Goal: Use online tool/utility: Utilize a website feature to perform a specific function

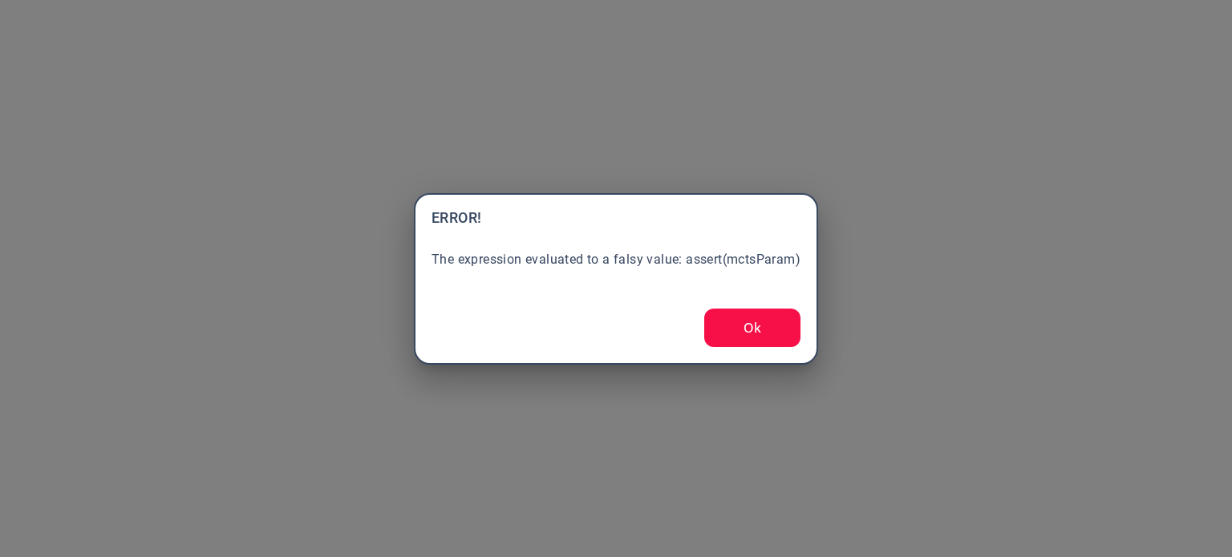
click at [779, 339] on button "Ok" at bounding box center [752, 328] width 96 height 38
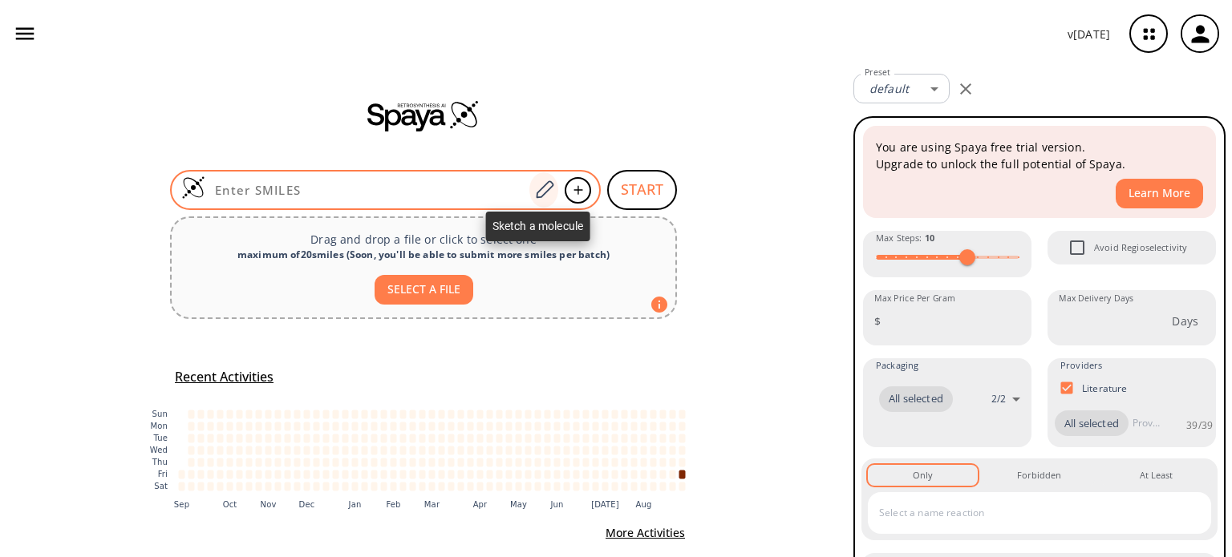
click at [537, 187] on icon at bounding box center [545, 189] width 18 height 18
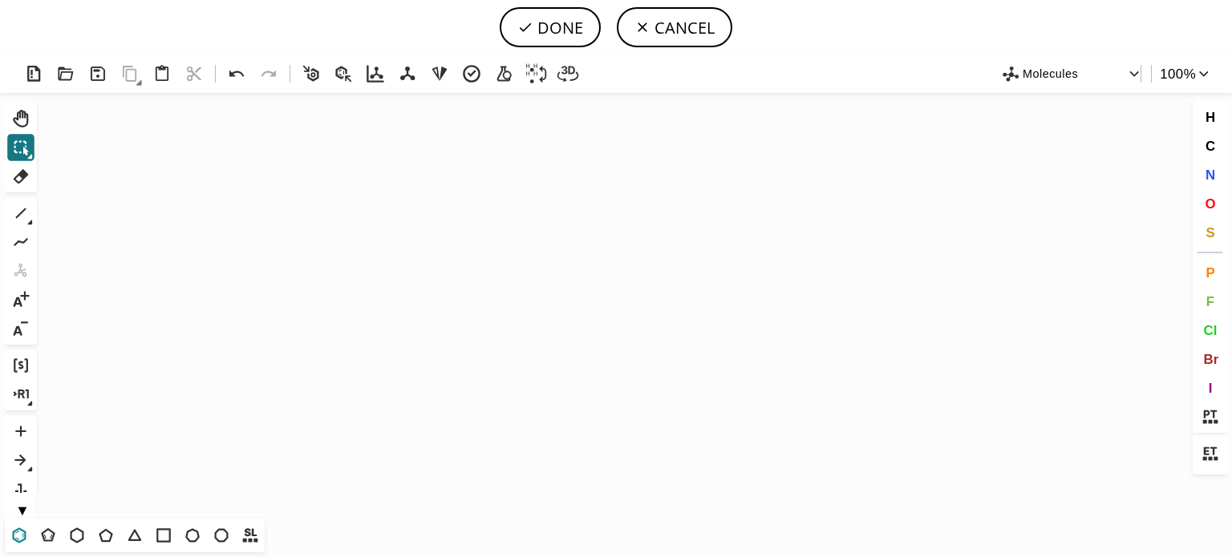
click at [11, 538] on icon at bounding box center [19, 535] width 21 height 21
click at [438, 346] on icon "Created with [PERSON_NAME] 2.3.0" at bounding box center [615, 306] width 1145 height 426
click at [25, 212] on icon at bounding box center [20, 213] width 21 height 21
click at [476, 333] on icon "Created with [PERSON_NAME] 2.3.0" at bounding box center [615, 306] width 1145 height 426
click at [1212, 208] on span "O" at bounding box center [1209, 203] width 10 height 15
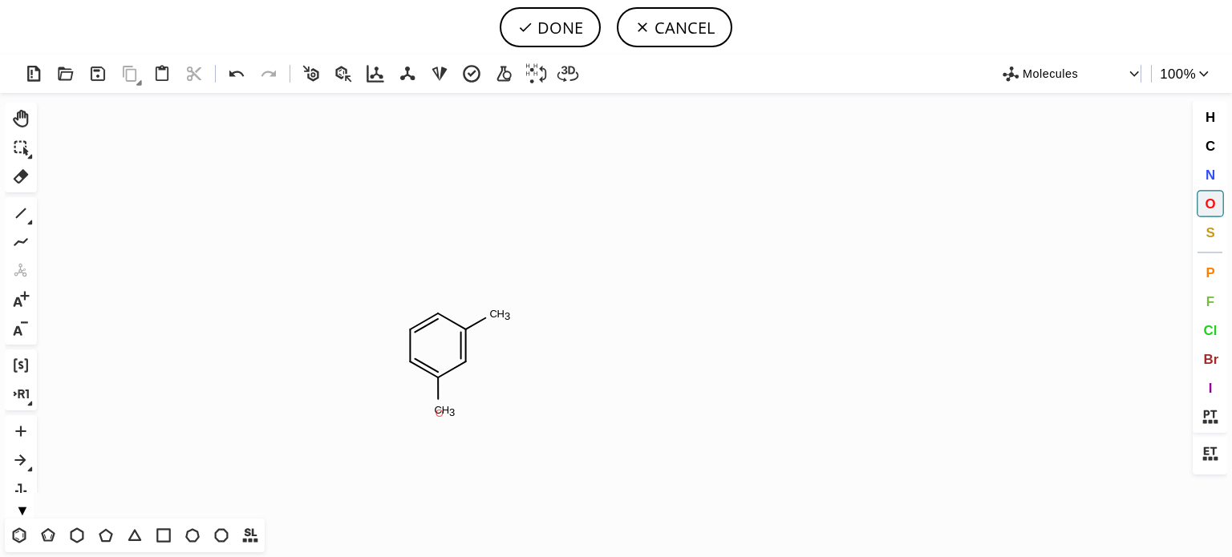
click at [439, 413] on tspan "O" at bounding box center [439, 413] width 8 height 12
click at [16, 214] on icon at bounding box center [20, 213] width 21 height 21
drag, startPoint x: 435, startPoint y: 318, endPoint x: 417, endPoint y: 298, distance: 26.1
drag, startPoint x: 431, startPoint y: 278, endPoint x: 99, endPoint y: 176, distance: 346.5
click at [1206, 198] on span "O" at bounding box center [1209, 203] width 10 height 15
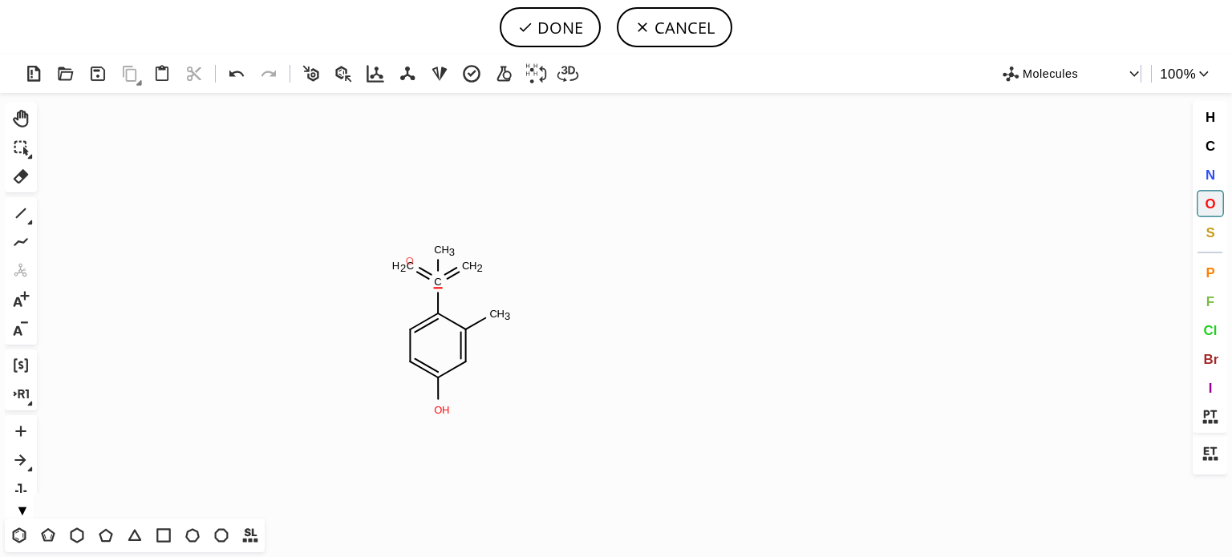
click at [410, 261] on tspan "O" at bounding box center [410, 261] width 8 height 12
drag, startPoint x: 480, startPoint y: 269, endPoint x: 423, endPoint y: 253, distance: 58.6
click at [478, 269] on tspan "O" at bounding box center [480, 270] width 8 height 12
drag, startPoint x: 468, startPoint y: 265, endPoint x: 455, endPoint y: 260, distance: 14.0
click at [467, 265] on tspan "O" at bounding box center [468, 266] width 8 height 12
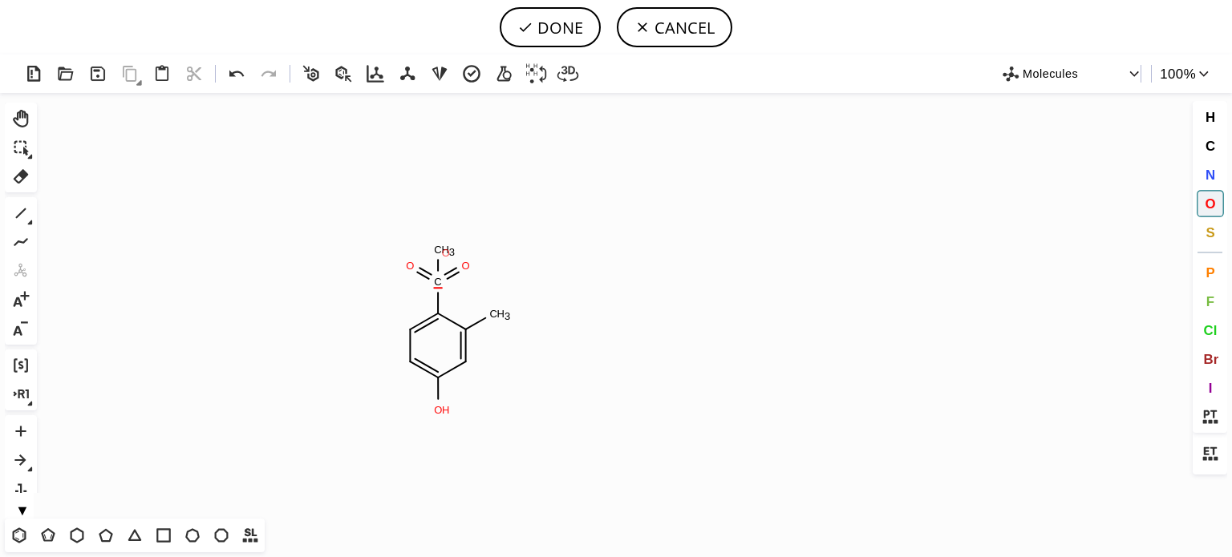
click at [446, 253] on tspan "O" at bounding box center [446, 253] width 8 height 12
click at [1205, 233] on span "S" at bounding box center [1209, 232] width 9 height 15
click at [437, 280] on tspan "S" at bounding box center [437, 281] width 7 height 12
click at [23, 208] on icon at bounding box center [20, 213] width 21 height 21
click at [1209, 202] on span "O" at bounding box center [1209, 203] width 10 height 15
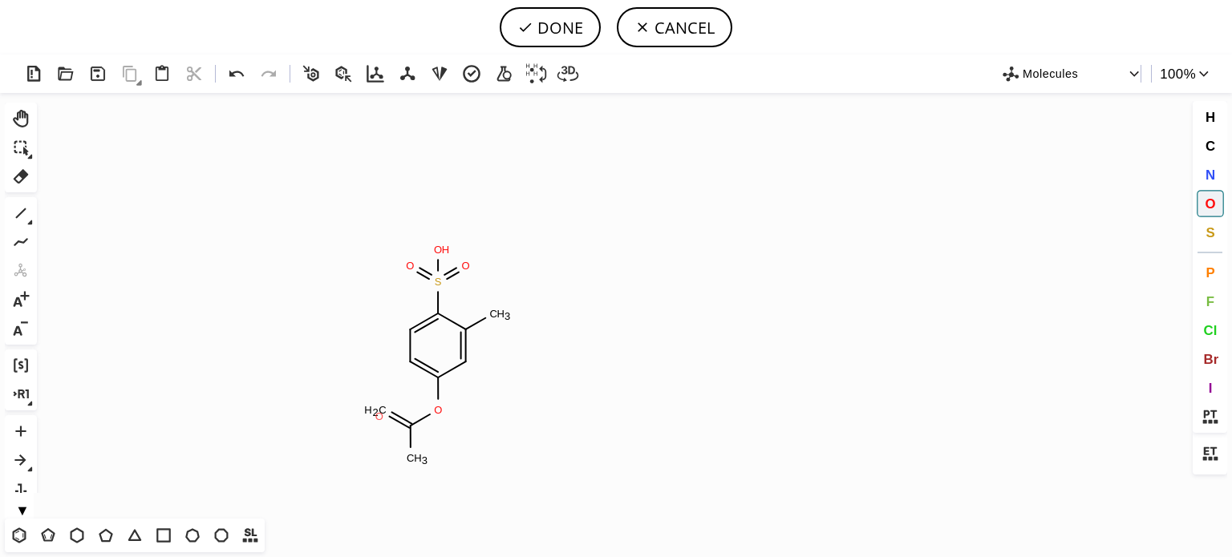
click at [379, 416] on tspan "O" at bounding box center [379, 417] width 8 height 12
drag, startPoint x: 18, startPoint y: 218, endPoint x: 253, endPoint y: 209, distance: 235.1
click at [19, 217] on icon at bounding box center [20, 213] width 21 height 21
click at [237, 70] on icon at bounding box center [236, 74] width 23 height 23
drag, startPoint x: 1212, startPoint y: 204, endPoint x: 1030, endPoint y: 207, distance: 182.0
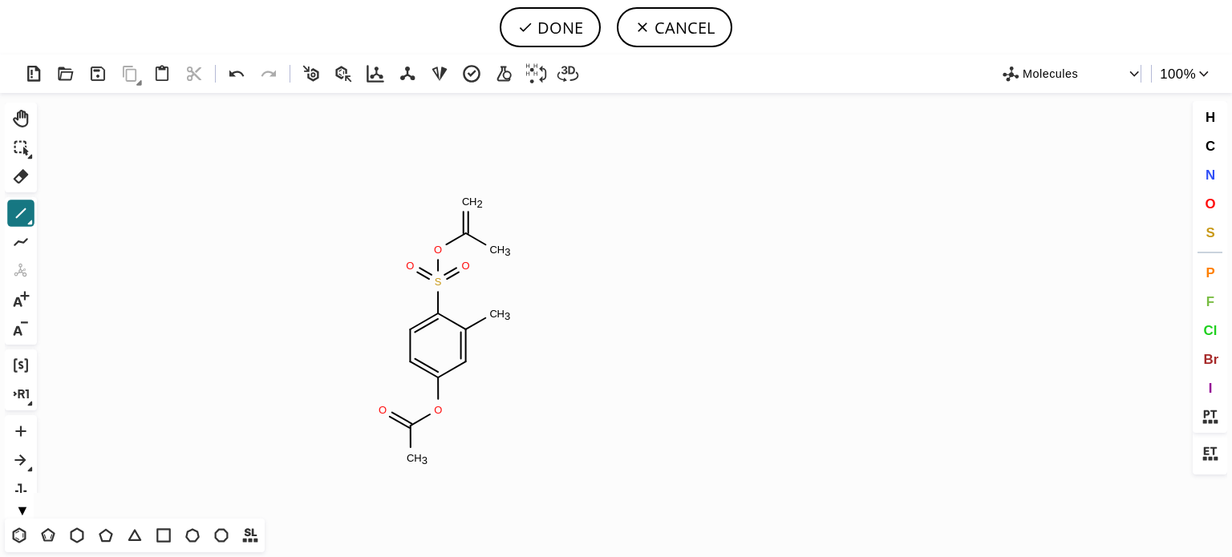
click at [1209, 204] on span "O" at bounding box center [1209, 203] width 10 height 15
click at [471, 202] on tspan "O" at bounding box center [471, 202] width 8 height 12
click at [566, 34] on button "DONE" at bounding box center [550, 27] width 101 height 40
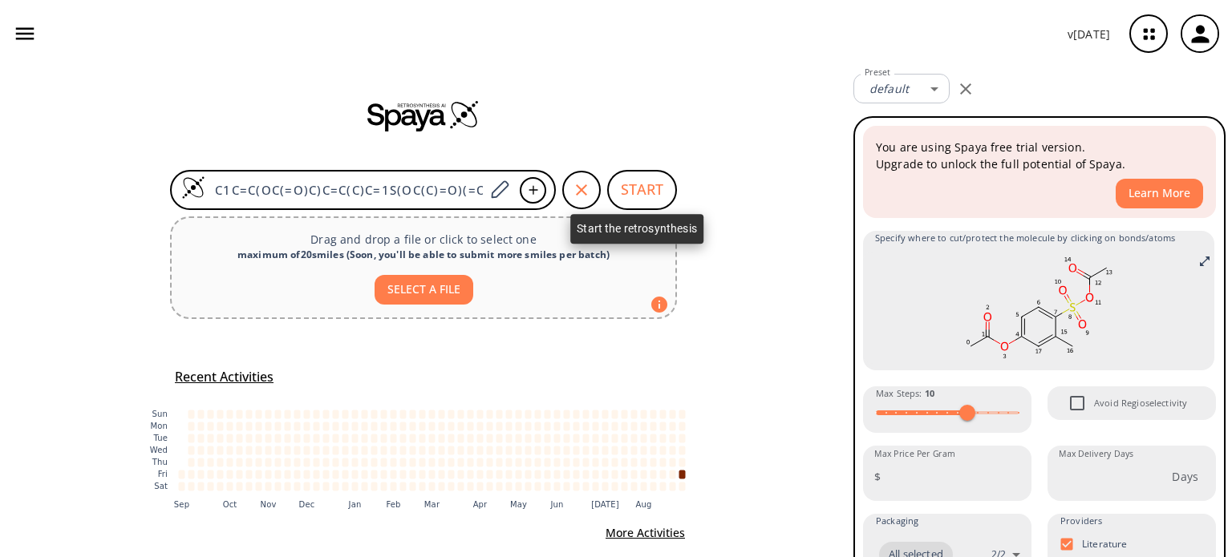
click at [623, 188] on button "START" at bounding box center [642, 190] width 70 height 40
click at [625, 188] on button "START" at bounding box center [642, 190] width 70 height 40
click at [633, 183] on button "START" at bounding box center [642, 190] width 70 height 40
click at [625, 187] on button "START" at bounding box center [642, 190] width 70 height 40
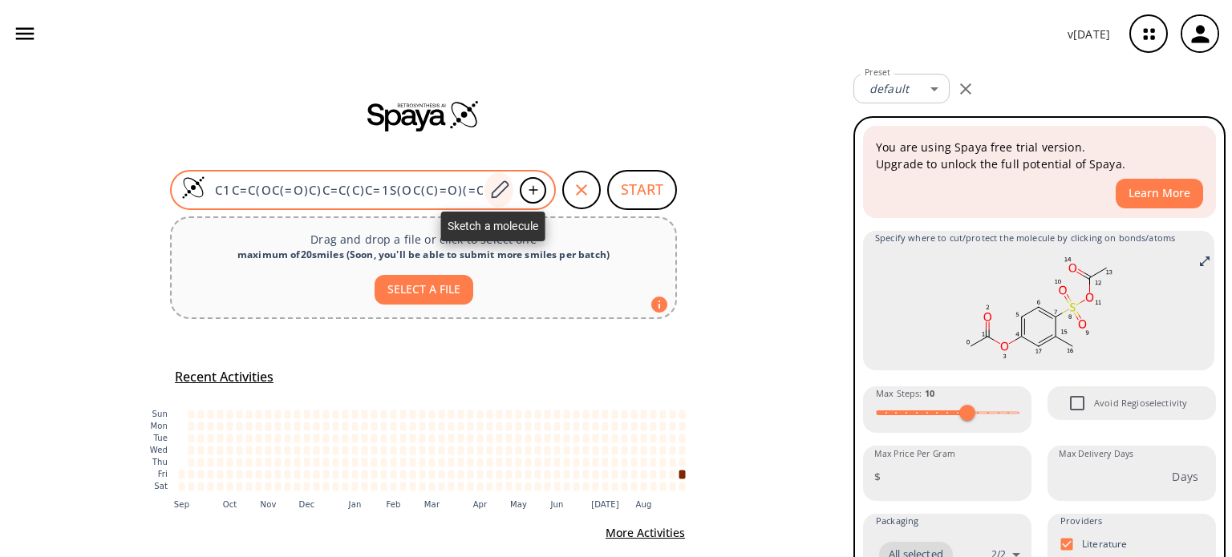
click at [491, 188] on icon at bounding box center [500, 189] width 18 height 18
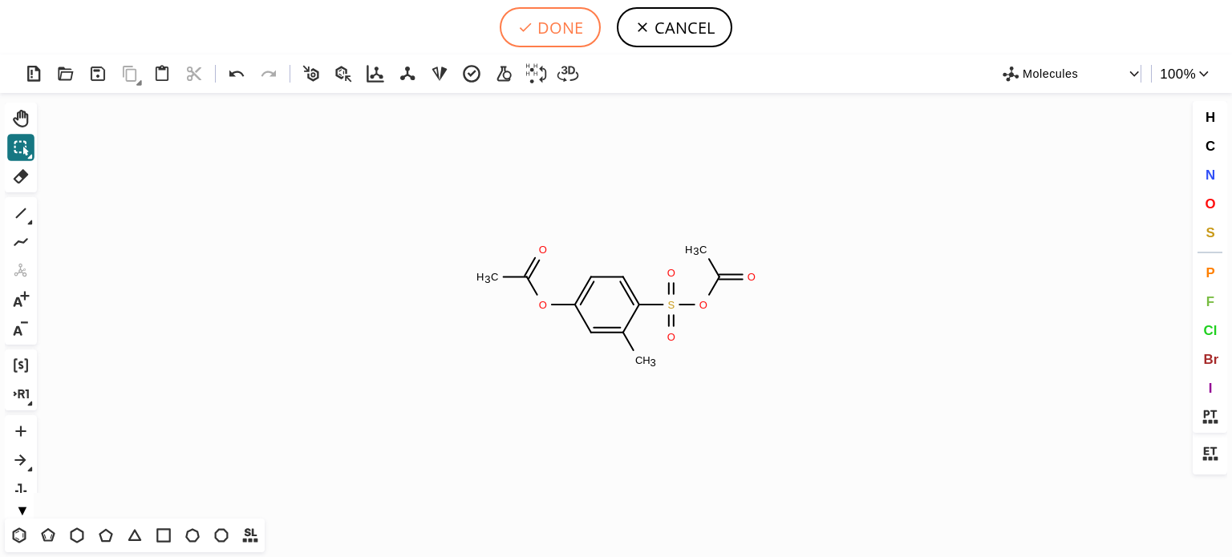
click at [577, 31] on button "DONE" at bounding box center [550, 27] width 101 height 40
type input "C1=C(S(=O)(=O)OC(=O)C)C(C)=CC(OC(C)=O)=C1"
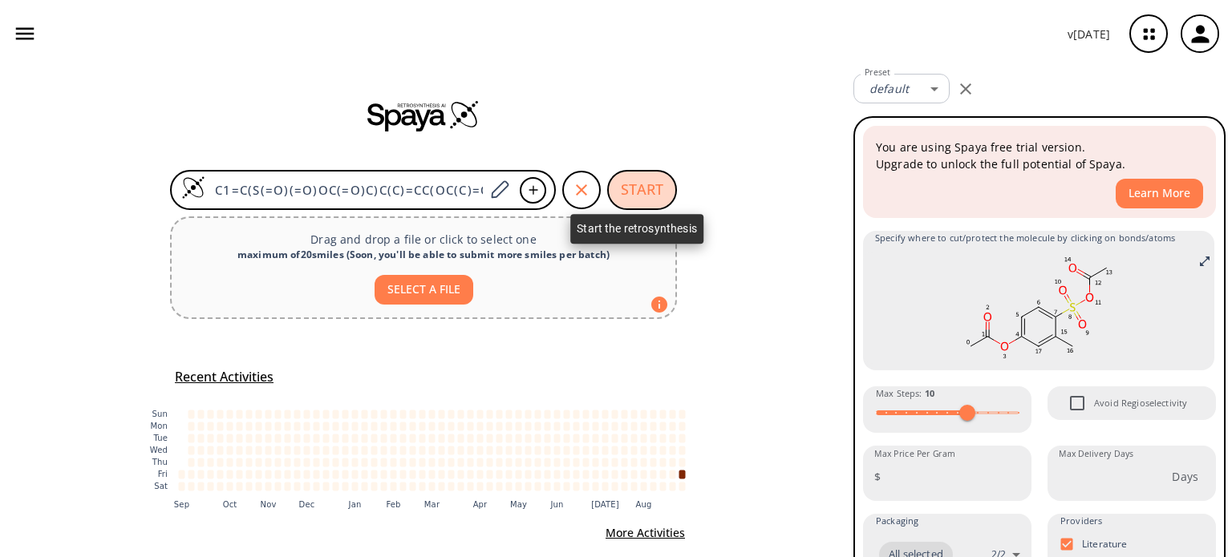
click at [630, 187] on button "START" at bounding box center [642, 190] width 70 height 40
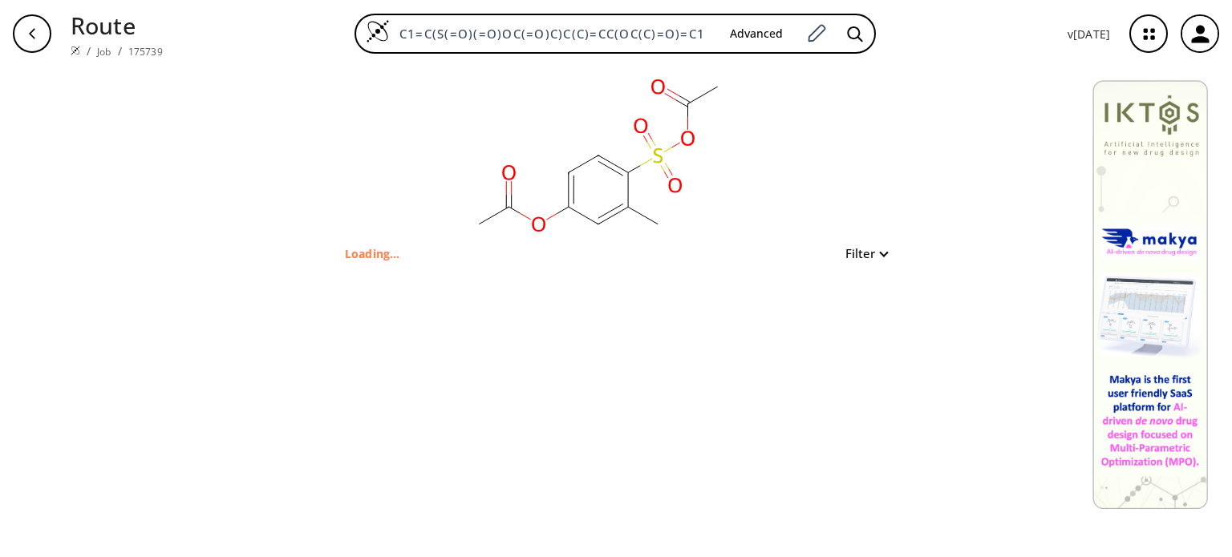
type input "C1C=C(OC(=O)C)C=C(C)C=1S(OC(C)=O)(=O)=O"
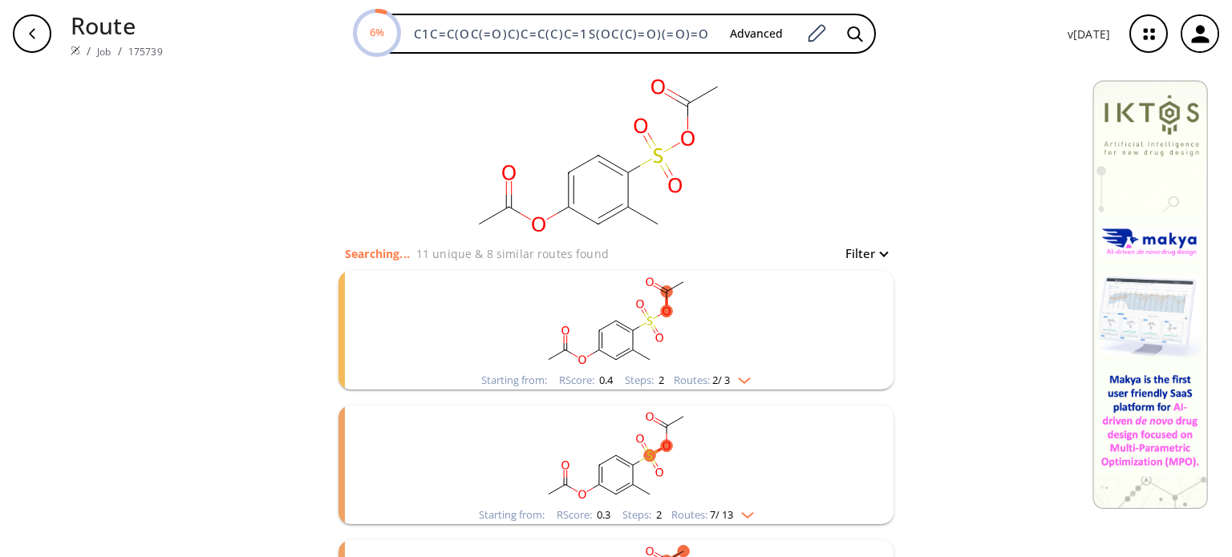
click at [738, 376] on img "clusters" at bounding box center [740, 377] width 21 height 13
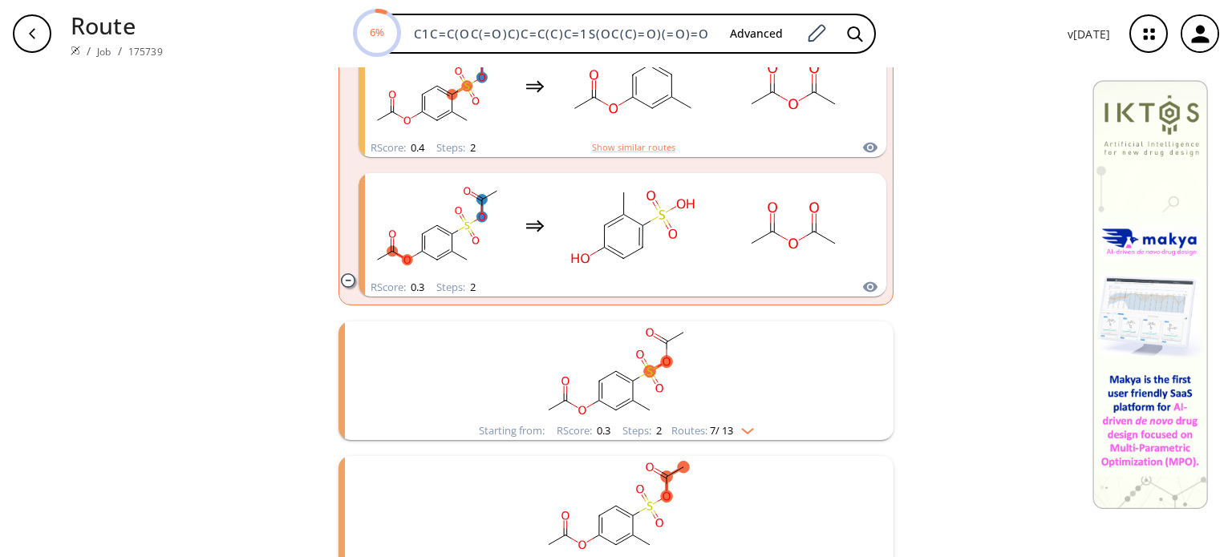
scroll to position [401, 0]
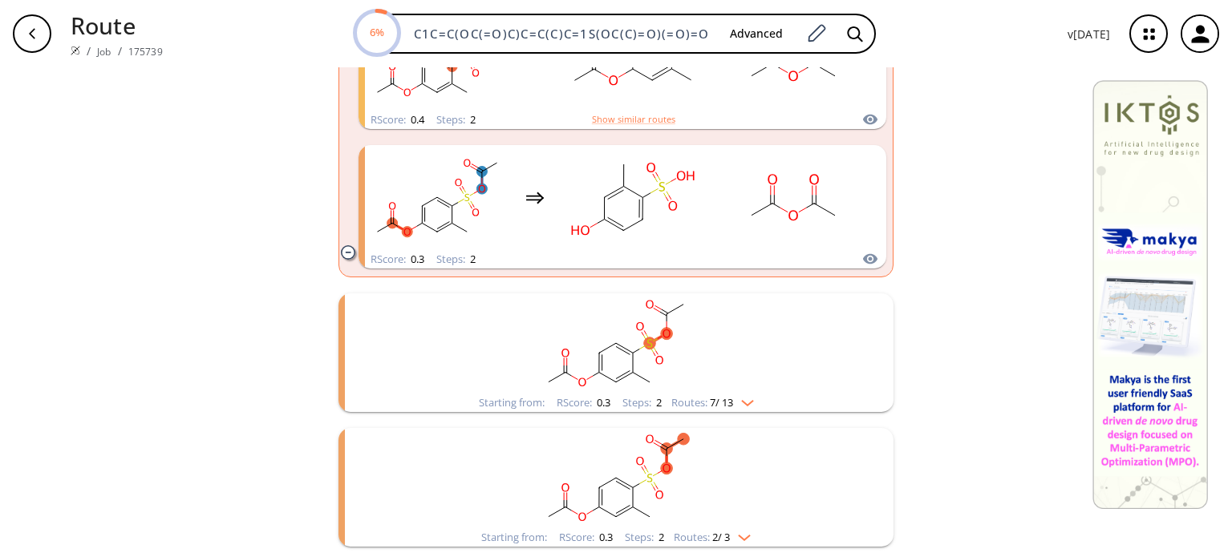
click at [753, 401] on div "Starting from: RScore : 0.3 Steps : 2 Routes: 7 / 13" at bounding box center [616, 403] width 299 height 18
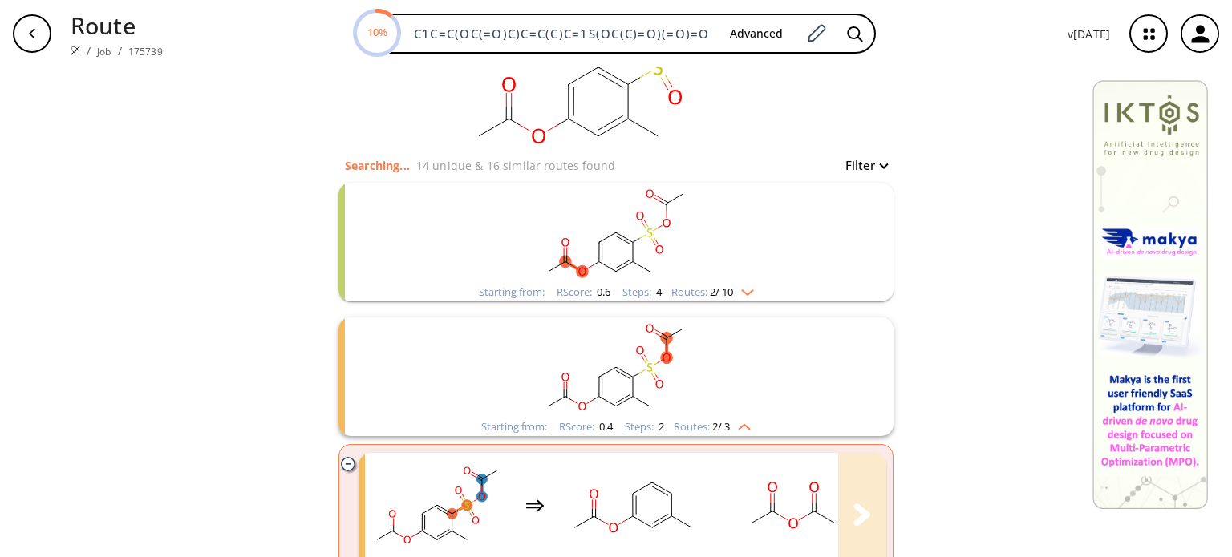
scroll to position [80, 0]
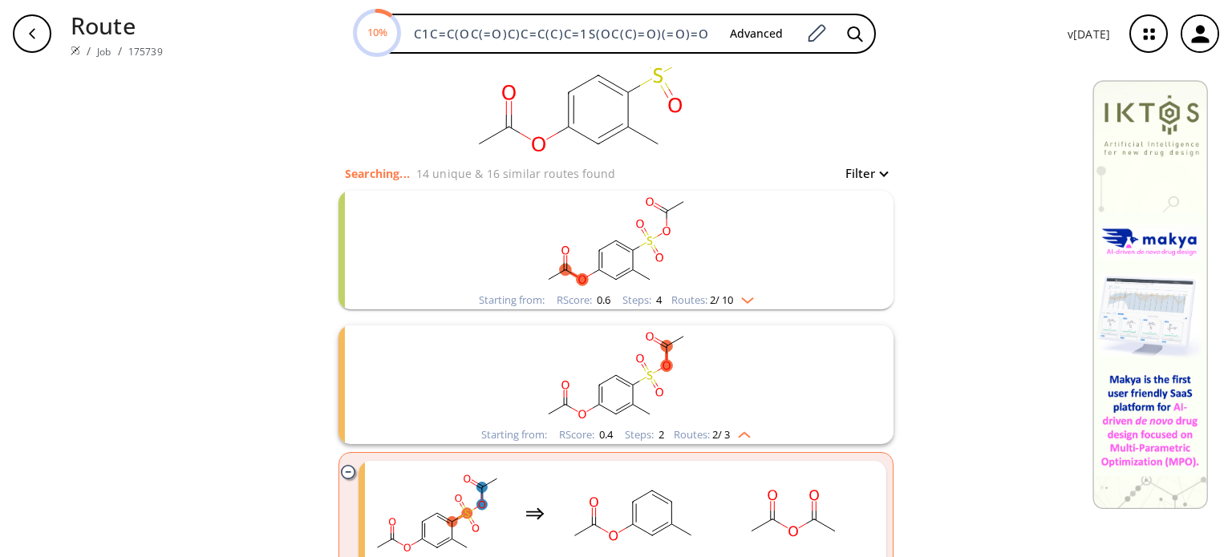
click at [716, 370] on rect "clusters" at bounding box center [615, 376] width 417 height 100
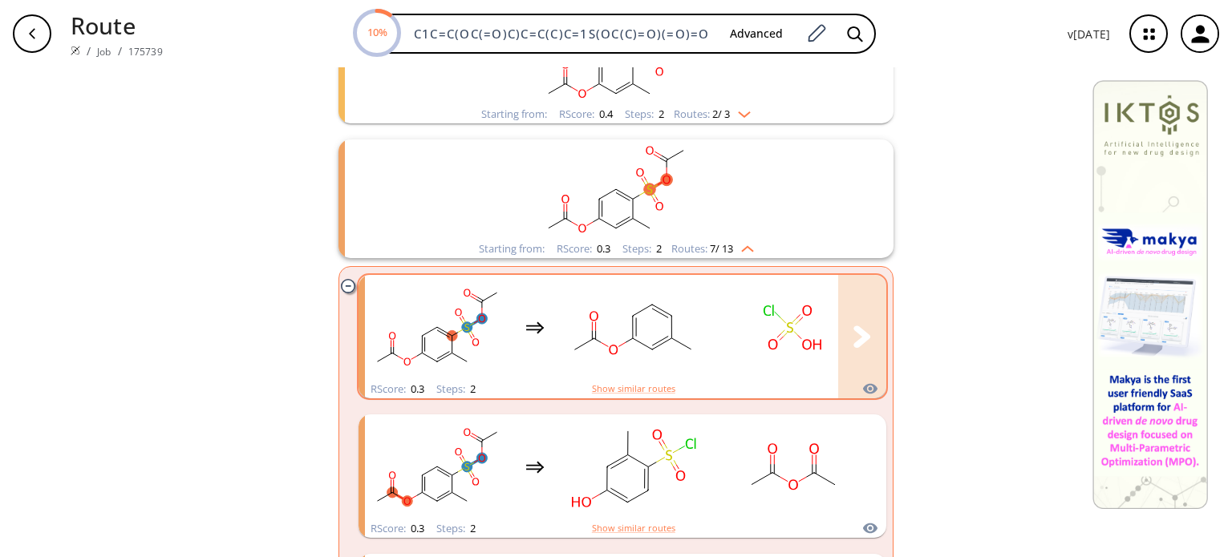
scroll to position [160, 0]
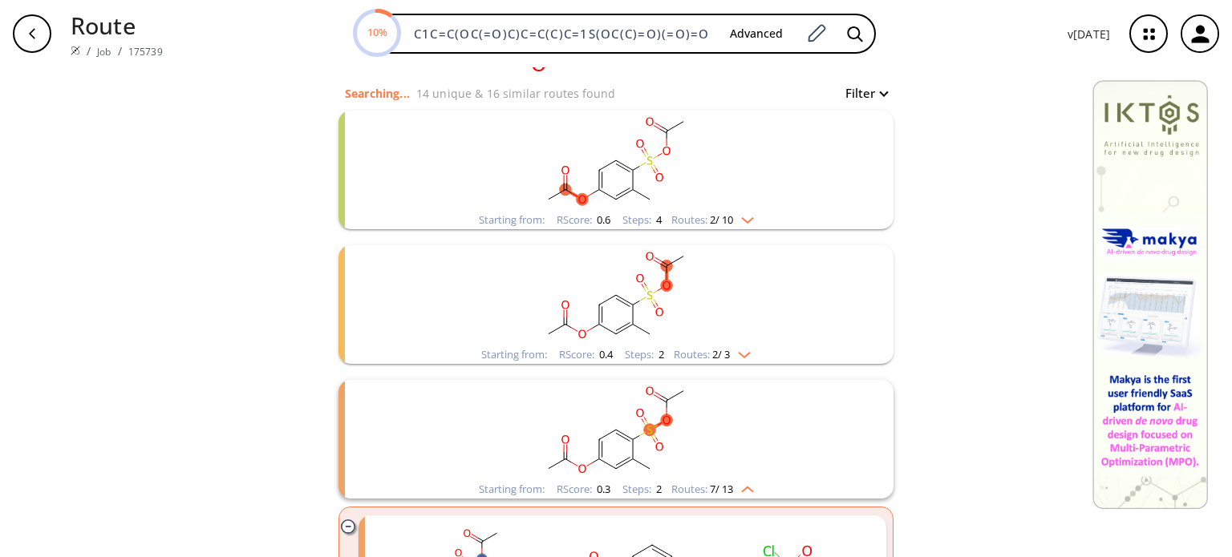
click at [746, 230] on li "Starting from: RScore : 0.6 Steps : 4 Routes: 2 / 10" at bounding box center [615, 170] width 555 height 135
click at [743, 222] on img "clusters" at bounding box center [743, 217] width 21 height 13
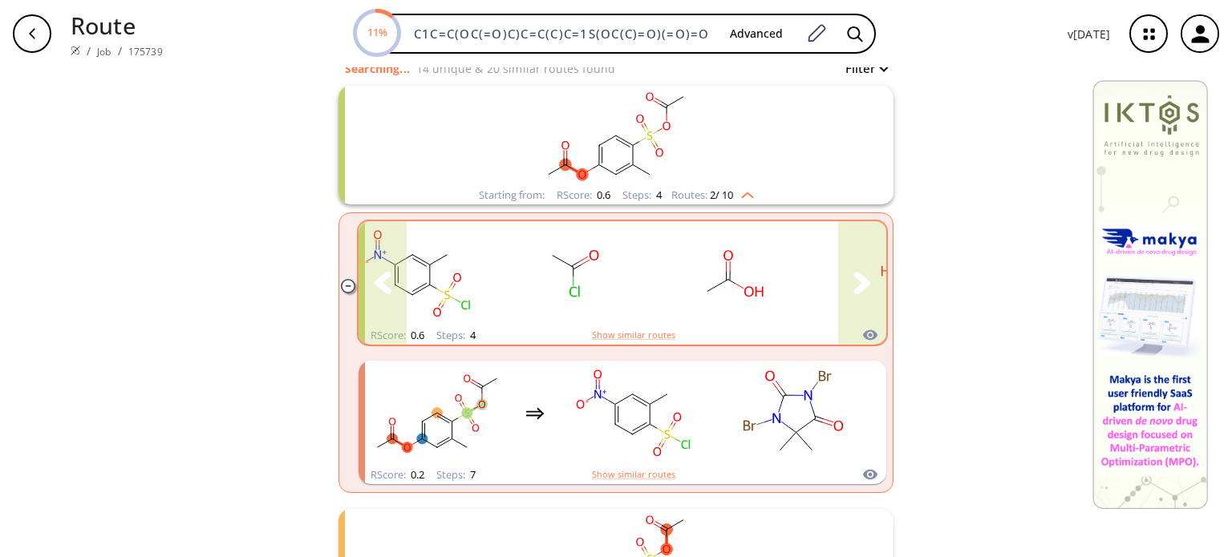
scroll to position [80, 0]
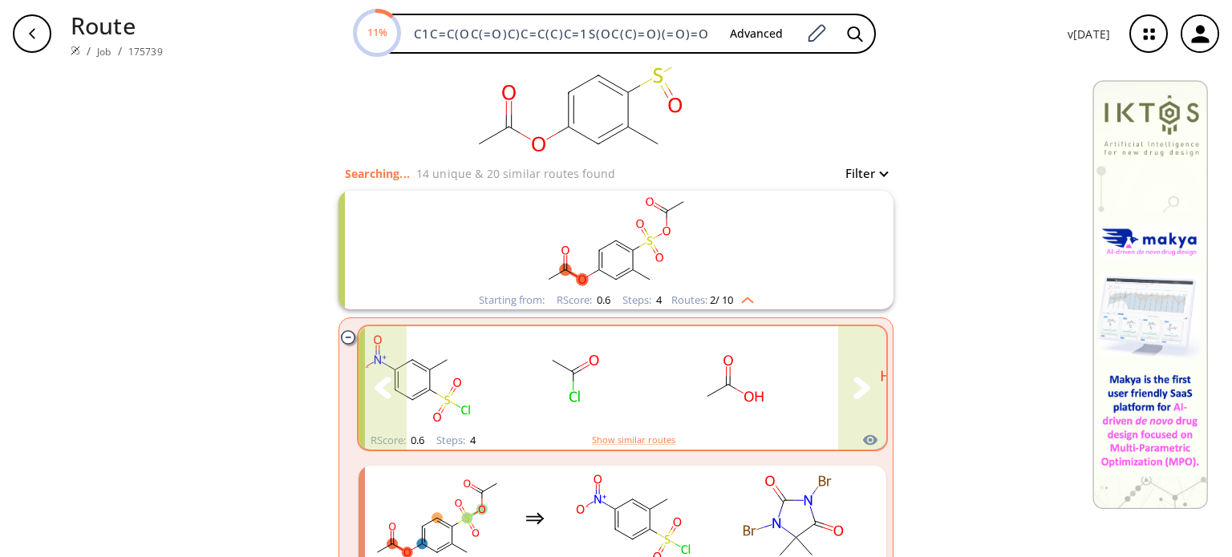
click at [516, 365] on rect "clusters" at bounding box center [573, 379] width 144 height 100
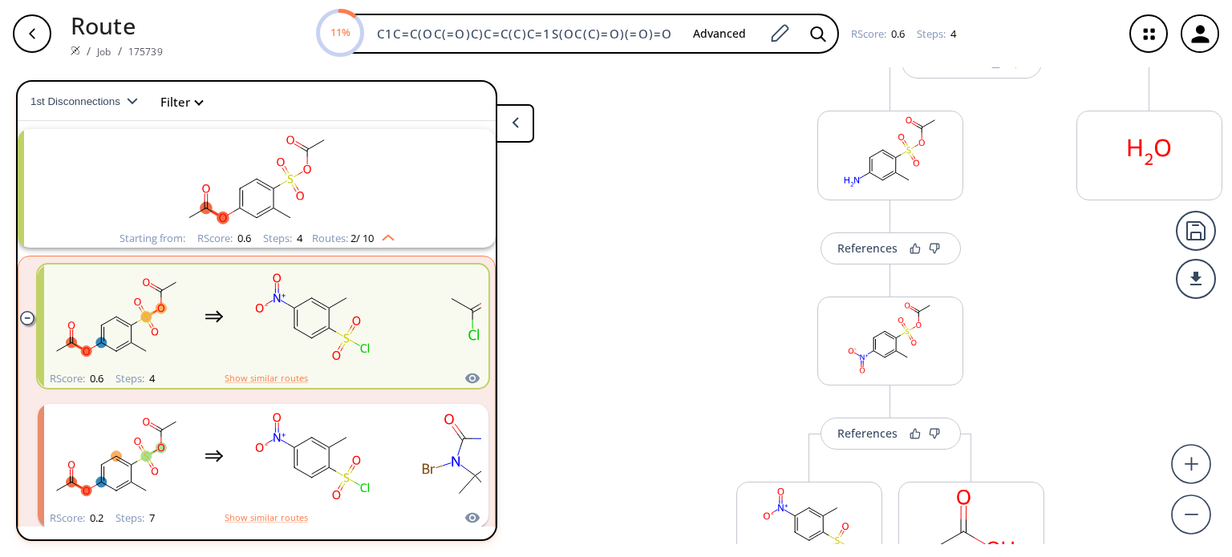
scroll to position [488, 0]
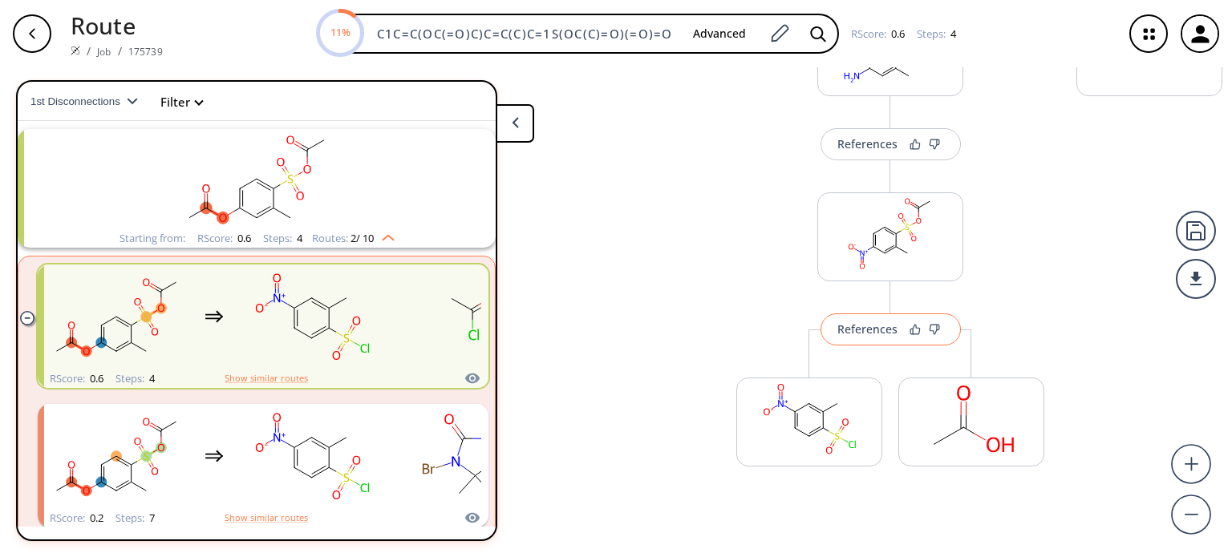
click at [876, 334] on div "References" at bounding box center [867, 329] width 60 height 10
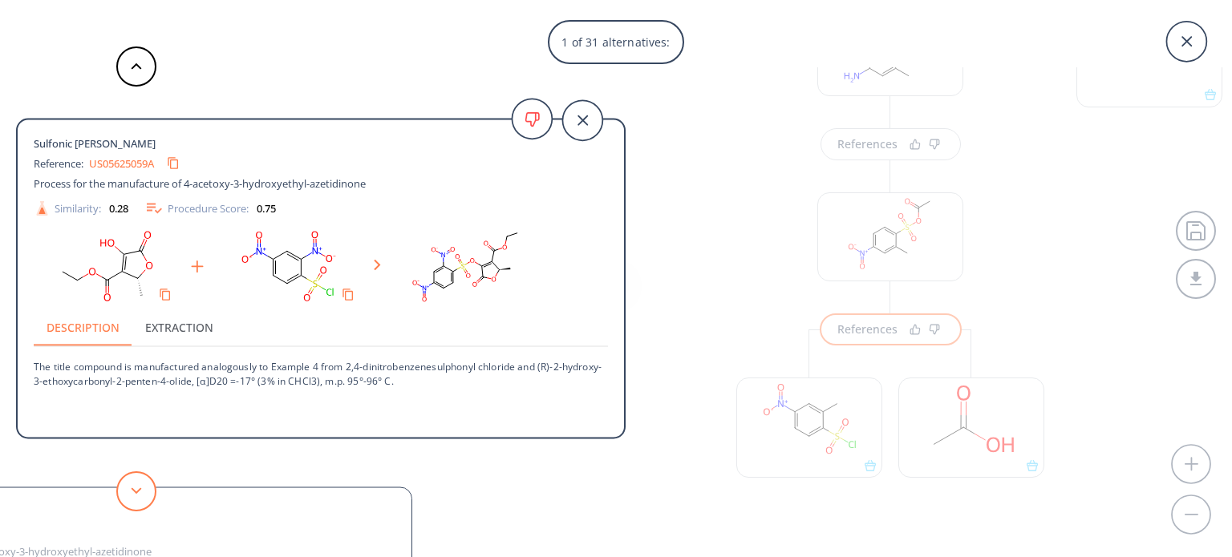
click at [136, 498] on button at bounding box center [136, 492] width 40 height 40
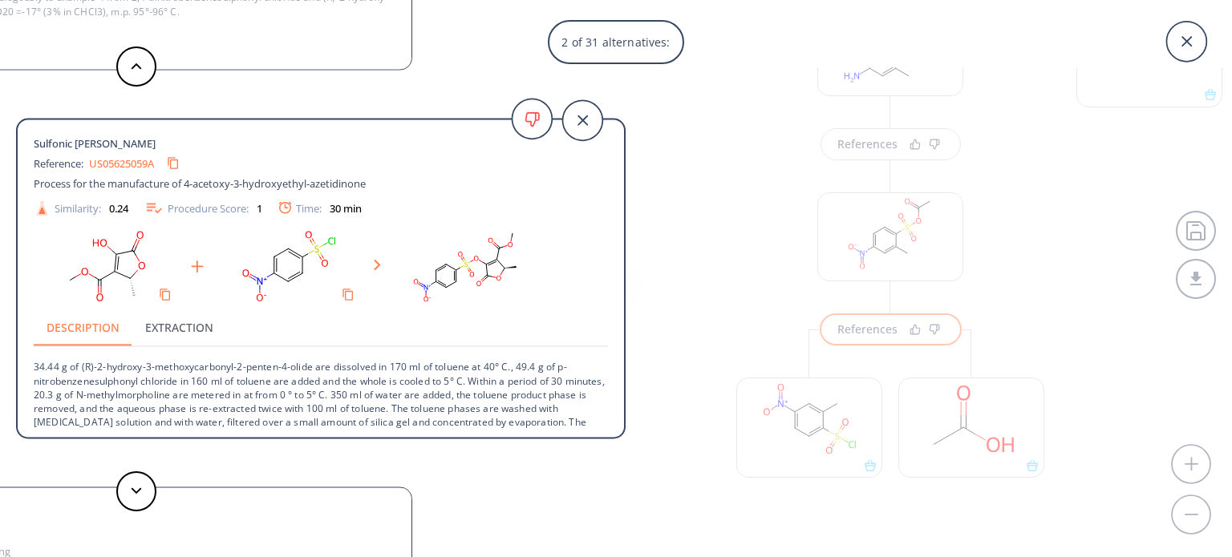
scroll to position [16, 0]
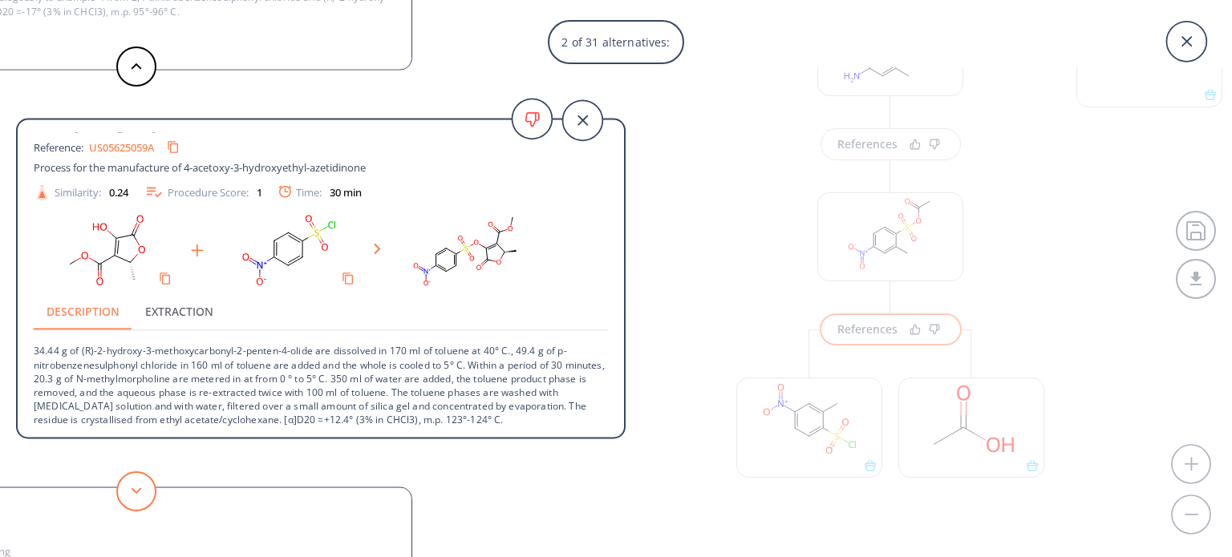
click at [136, 488] on icon at bounding box center [136, 491] width 11 height 7
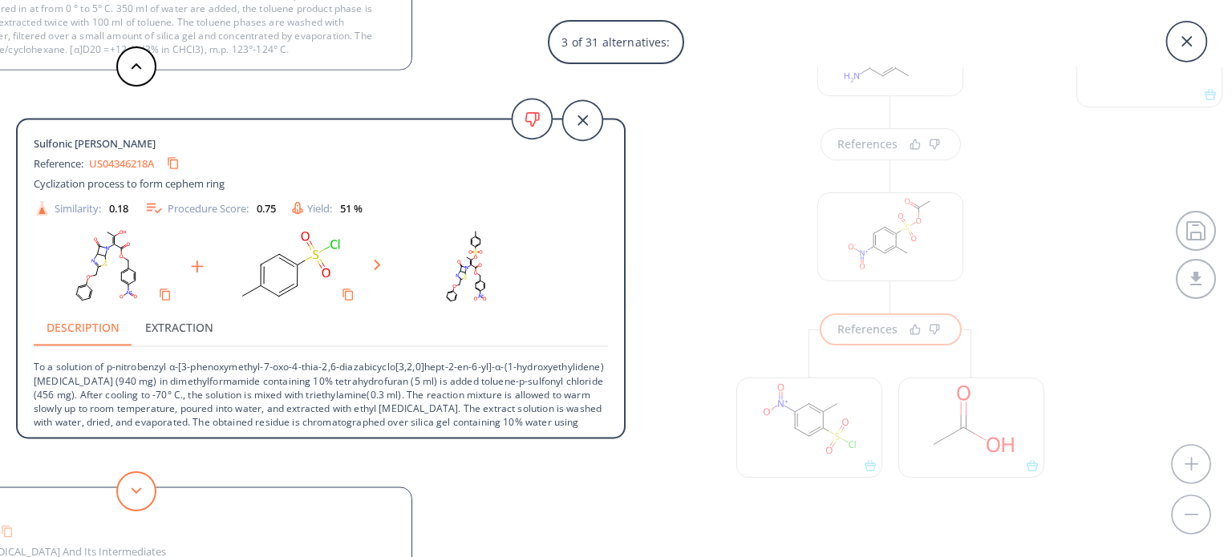
click at [136, 488] on icon at bounding box center [136, 491] width 11 height 7
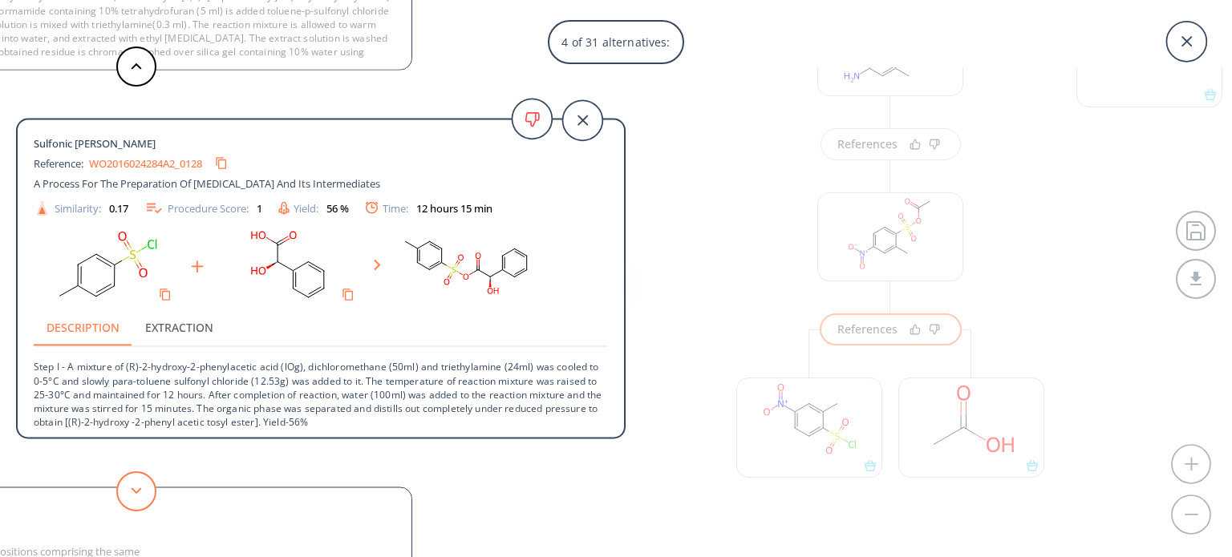
click at [136, 488] on icon at bounding box center [136, 491] width 11 height 7
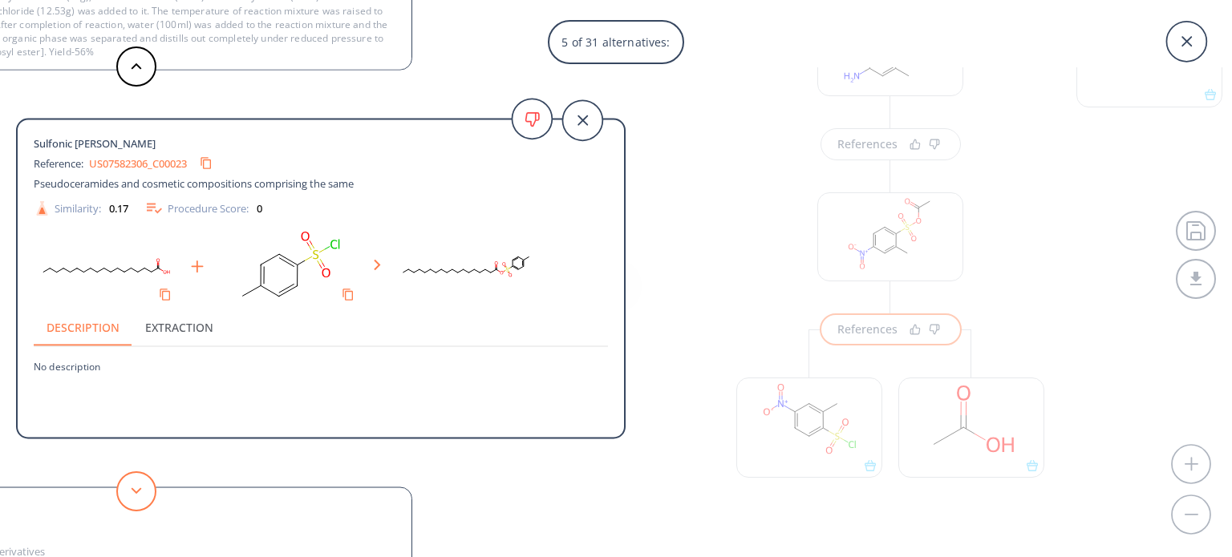
click at [136, 488] on icon at bounding box center [136, 491] width 11 height 7
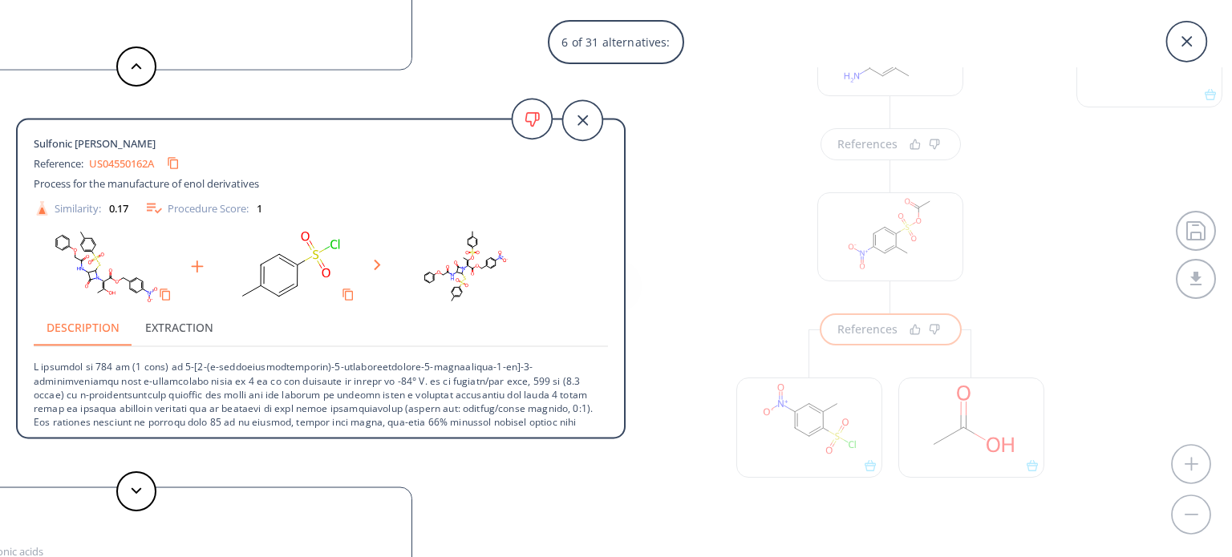
drag, startPoint x: 615, startPoint y: 243, endPoint x: 614, endPoint y: 295, distance: 52.1
click at [614, 295] on div "Sulfonic [PERSON_NAME] Reference: US04550162A Process for the manufacture of en…" at bounding box center [321, 281] width 606 height 297
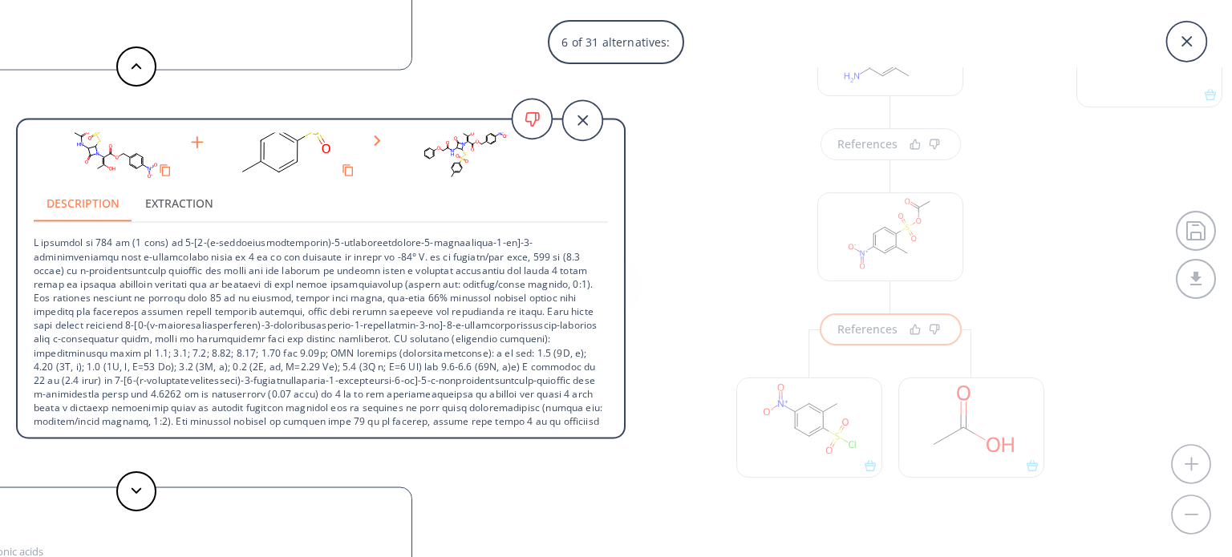
scroll to position [200, 0]
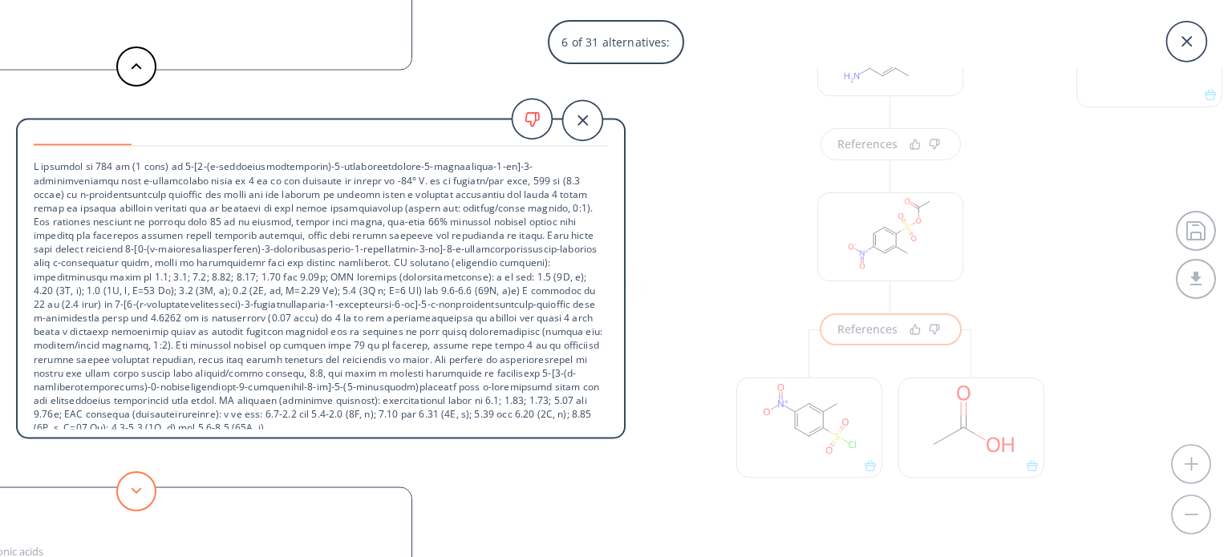
click at [124, 488] on button at bounding box center [136, 492] width 40 height 40
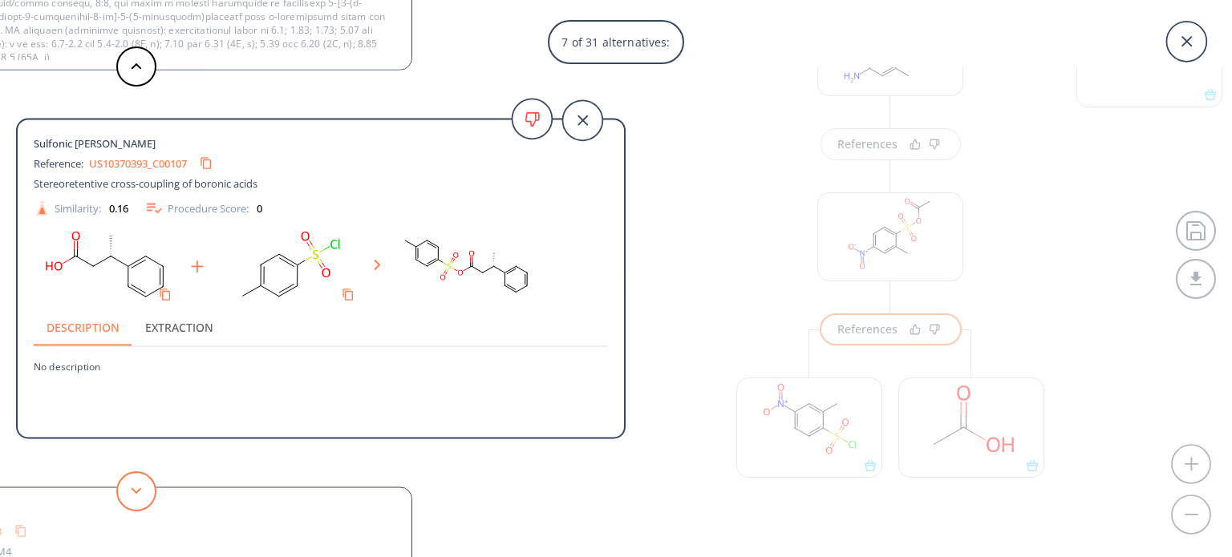
click at [131, 491] on icon at bounding box center [136, 491] width 11 height 7
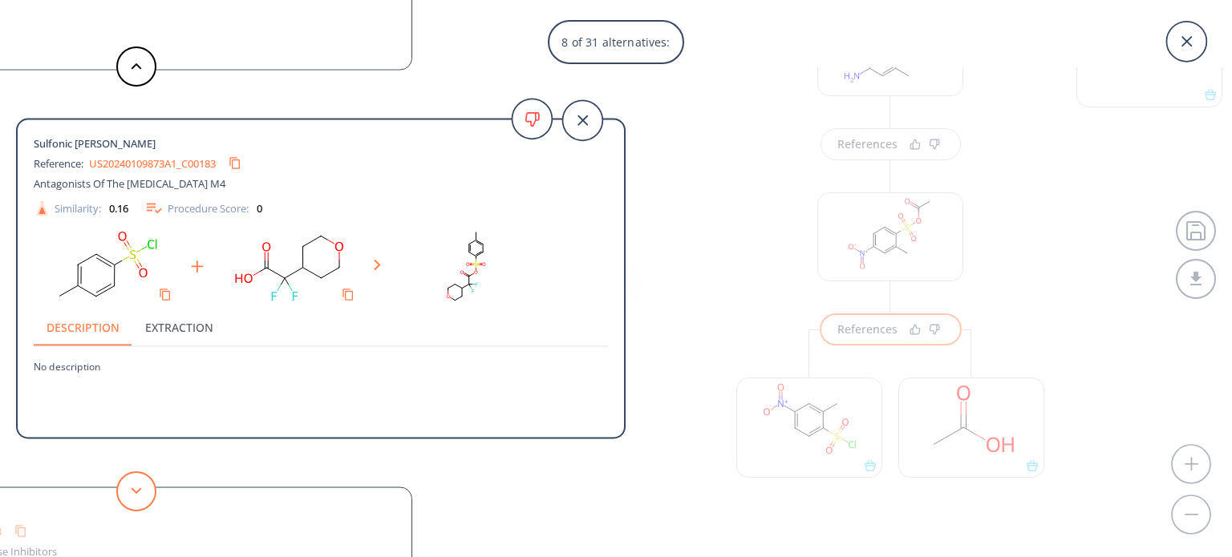
click at [131, 491] on icon at bounding box center [136, 491] width 11 height 7
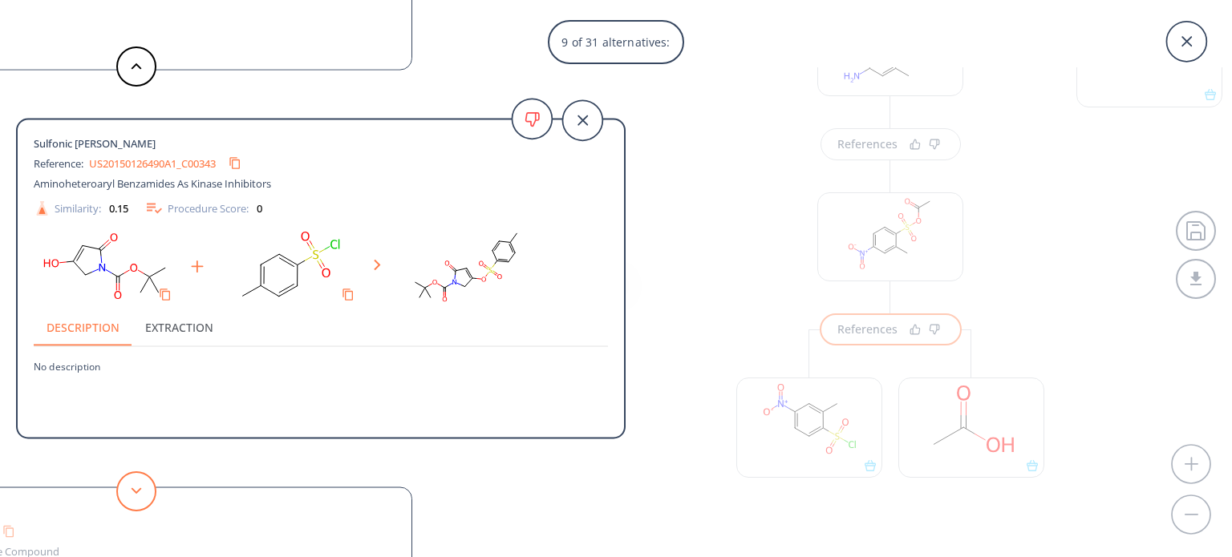
click at [131, 491] on icon at bounding box center [136, 491] width 11 height 7
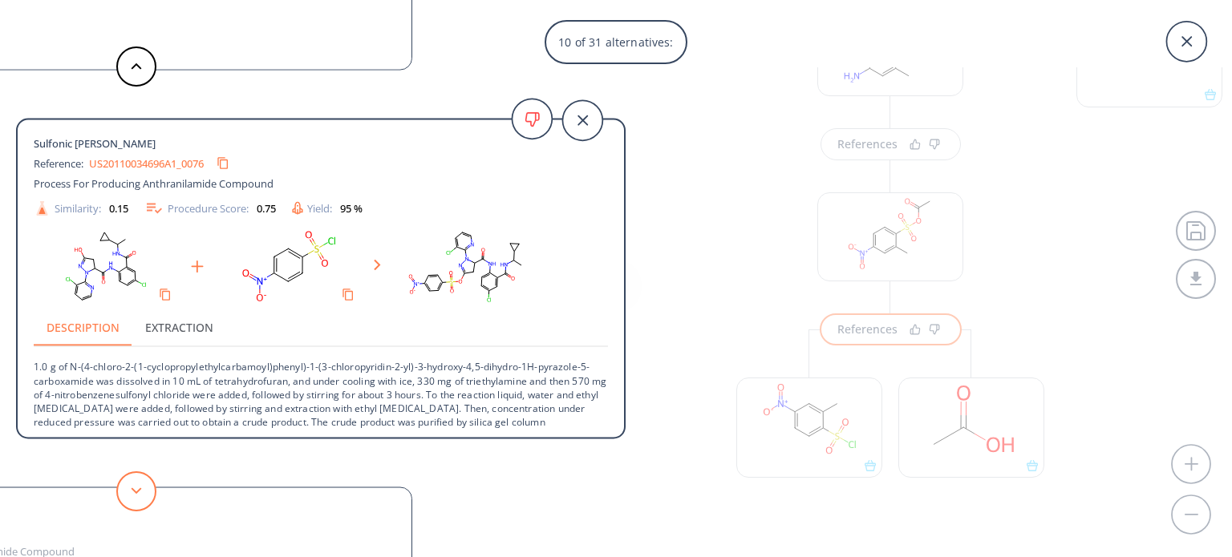
click at [121, 490] on button at bounding box center [136, 492] width 40 height 40
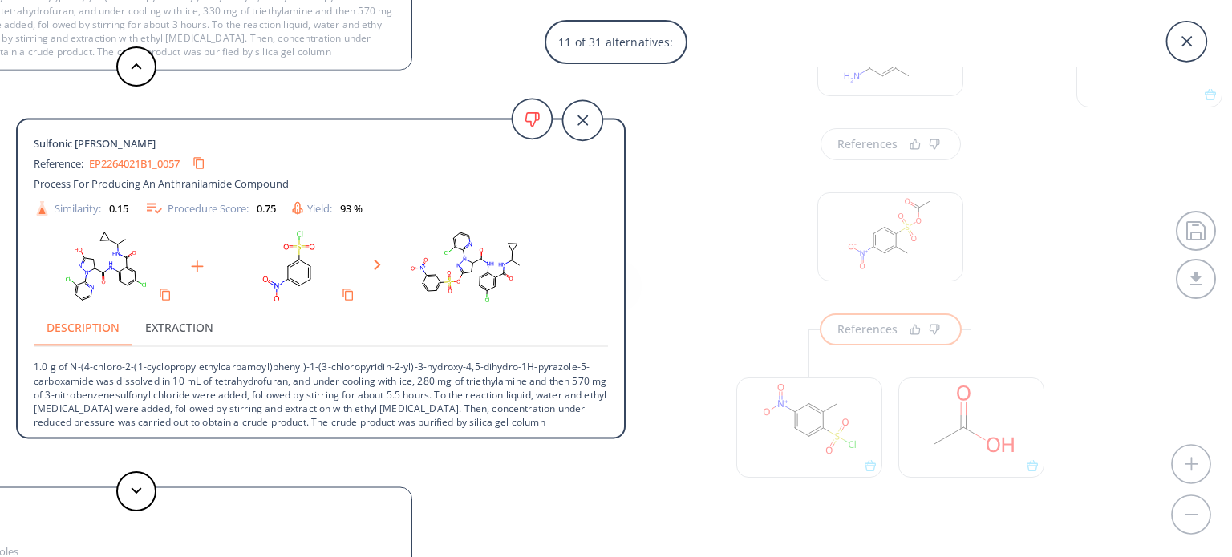
scroll to position [43, 0]
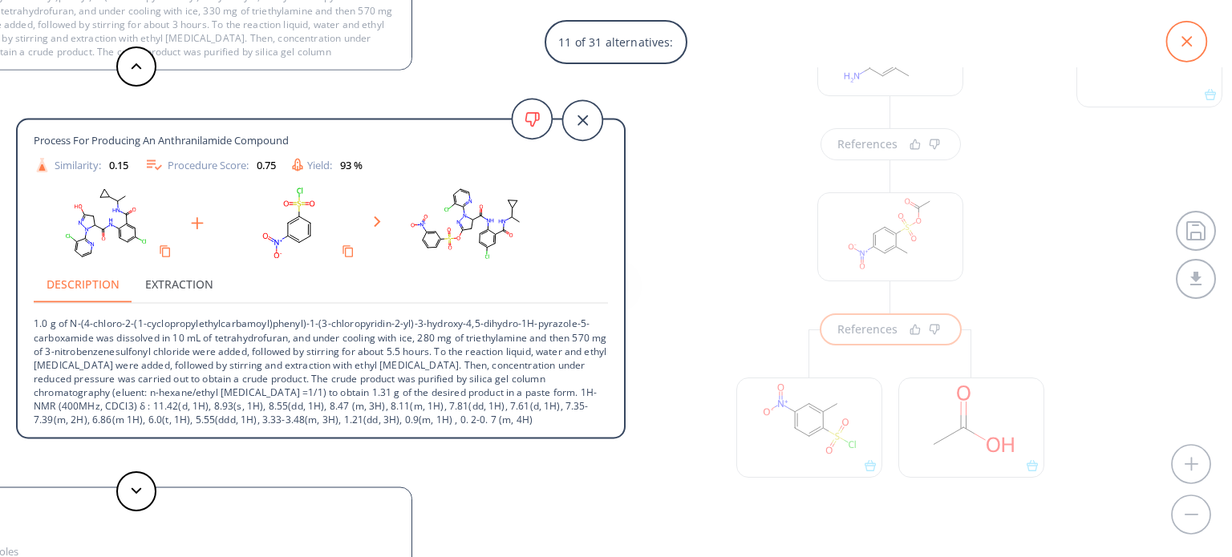
click at [1196, 41] on icon at bounding box center [1186, 42] width 40 height 40
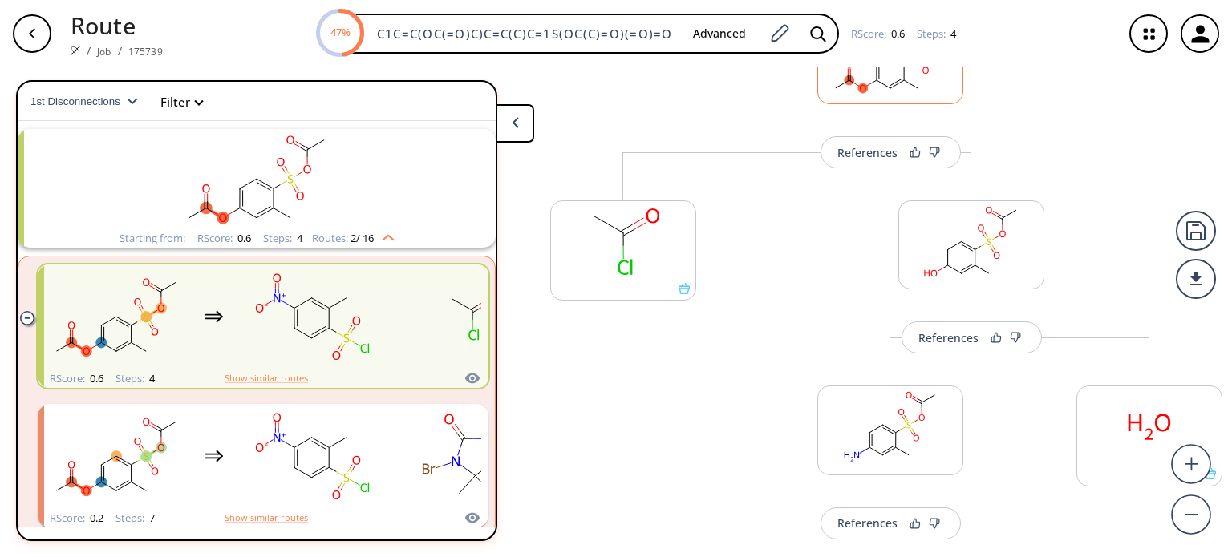
scroll to position [87, 0]
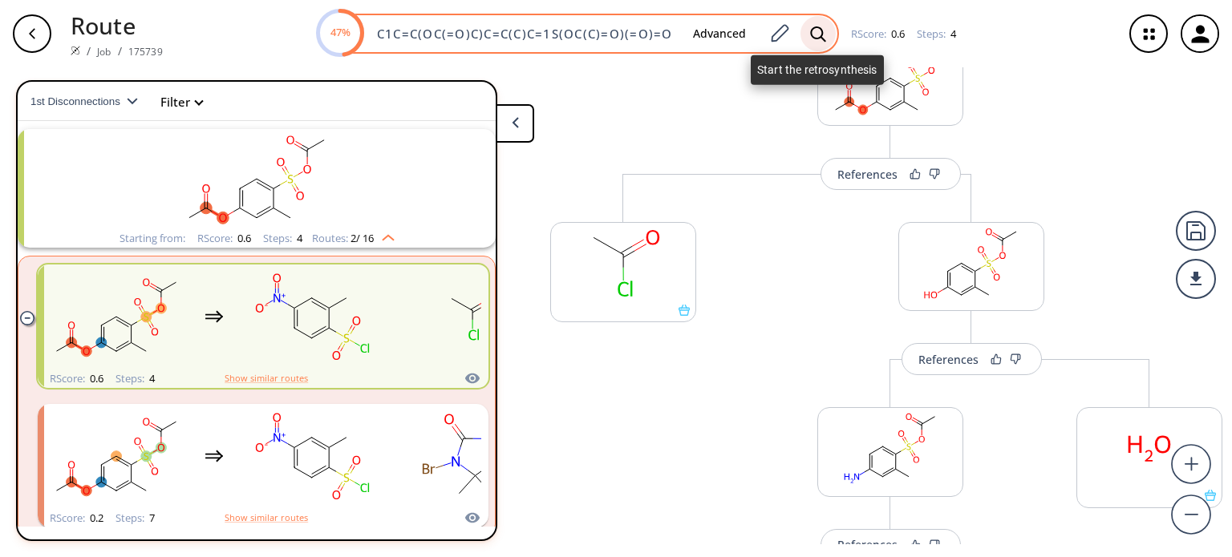
click at [818, 33] on icon at bounding box center [818, 34] width 16 height 17
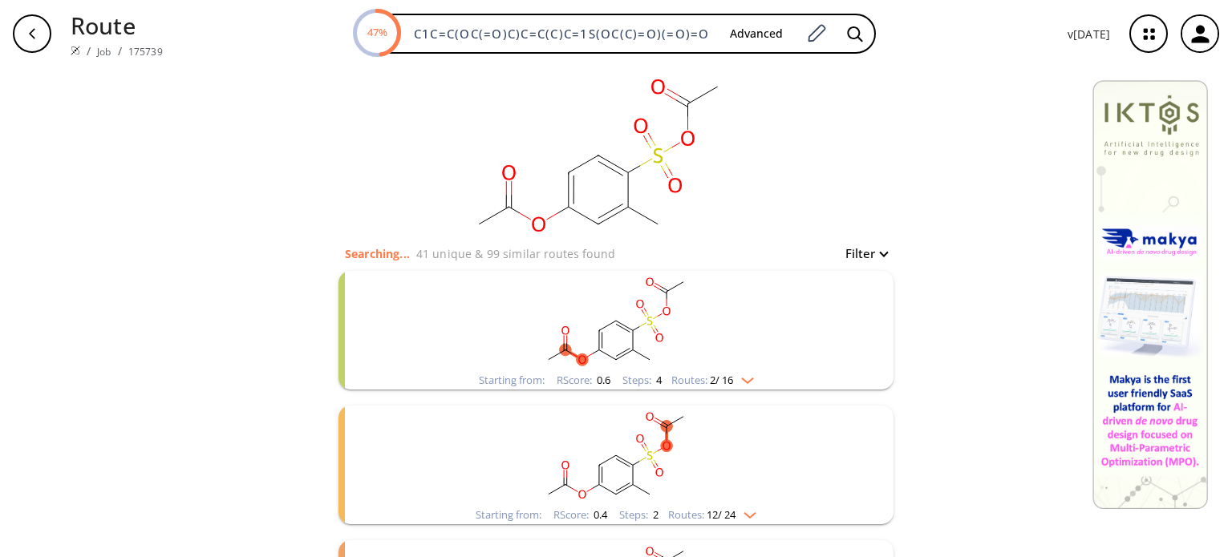
click at [745, 379] on img "clusters" at bounding box center [743, 377] width 21 height 13
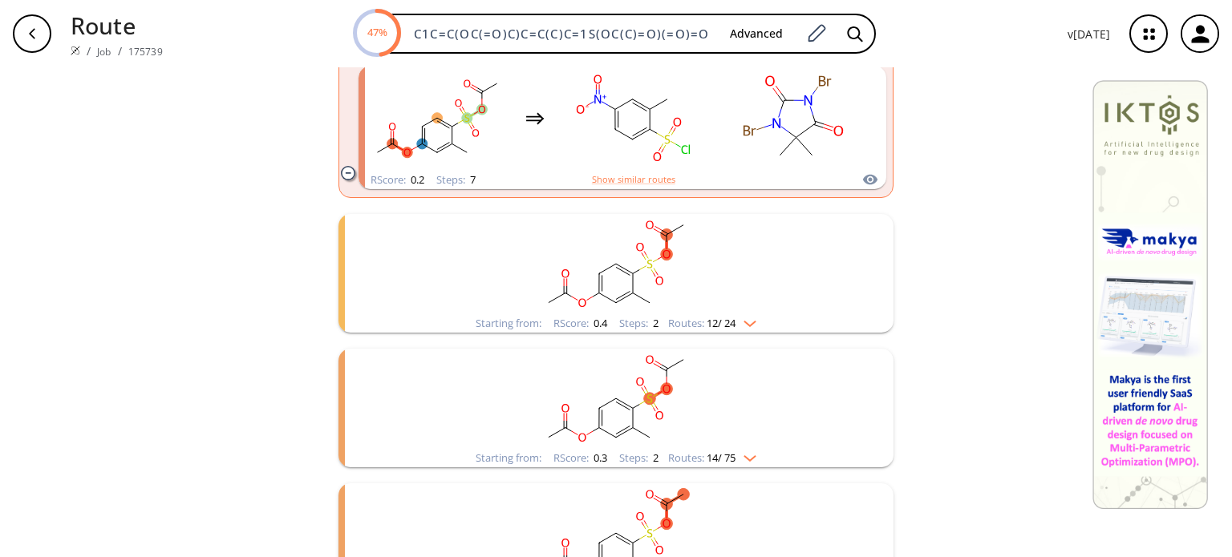
scroll to position [481, 0]
click at [748, 318] on img "clusters" at bounding box center [745, 320] width 21 height 13
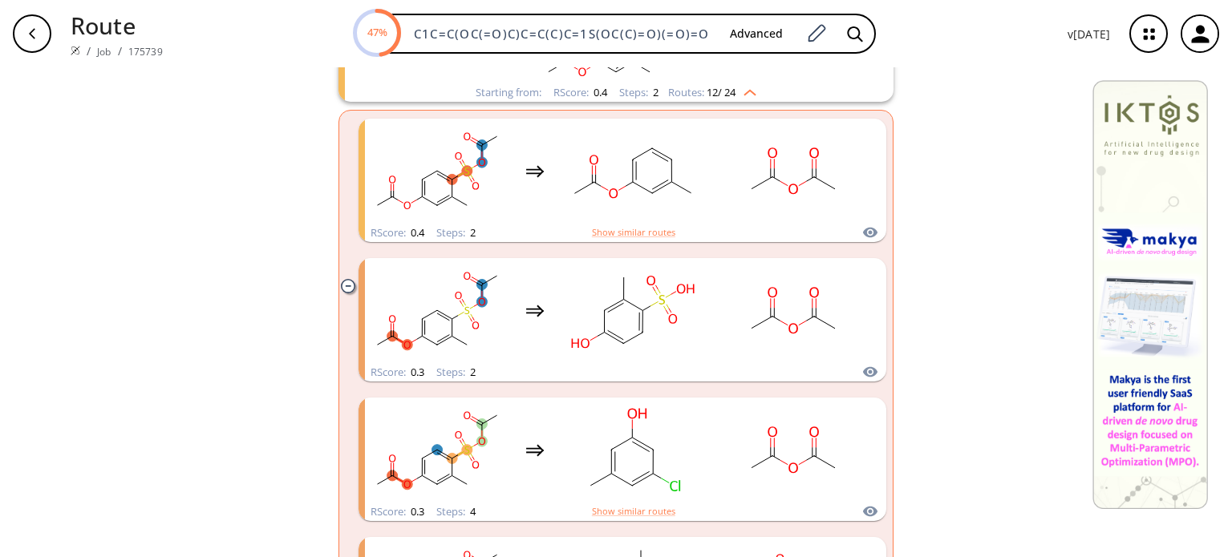
scroll to position [722, 0]
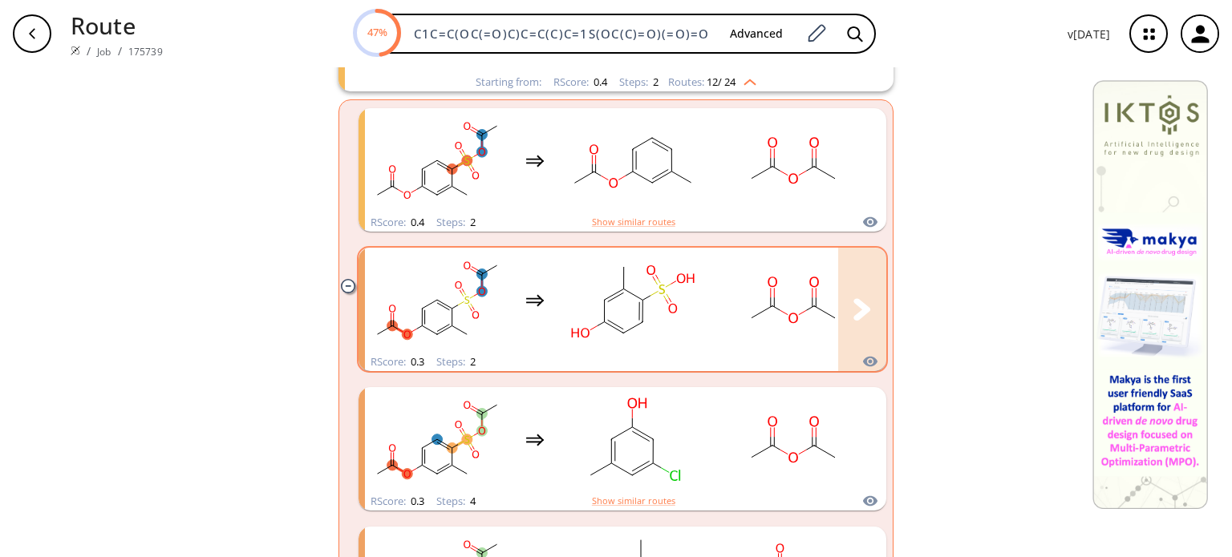
click at [615, 307] on rect "clusters" at bounding box center [633, 300] width 144 height 100
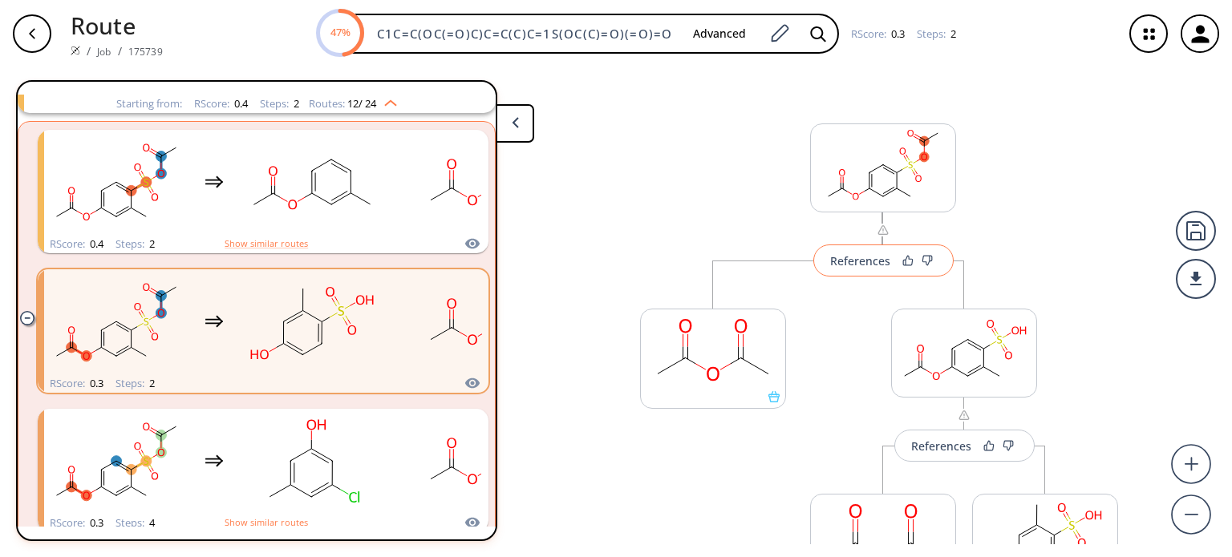
click at [869, 269] on button "References" at bounding box center [883, 261] width 140 height 32
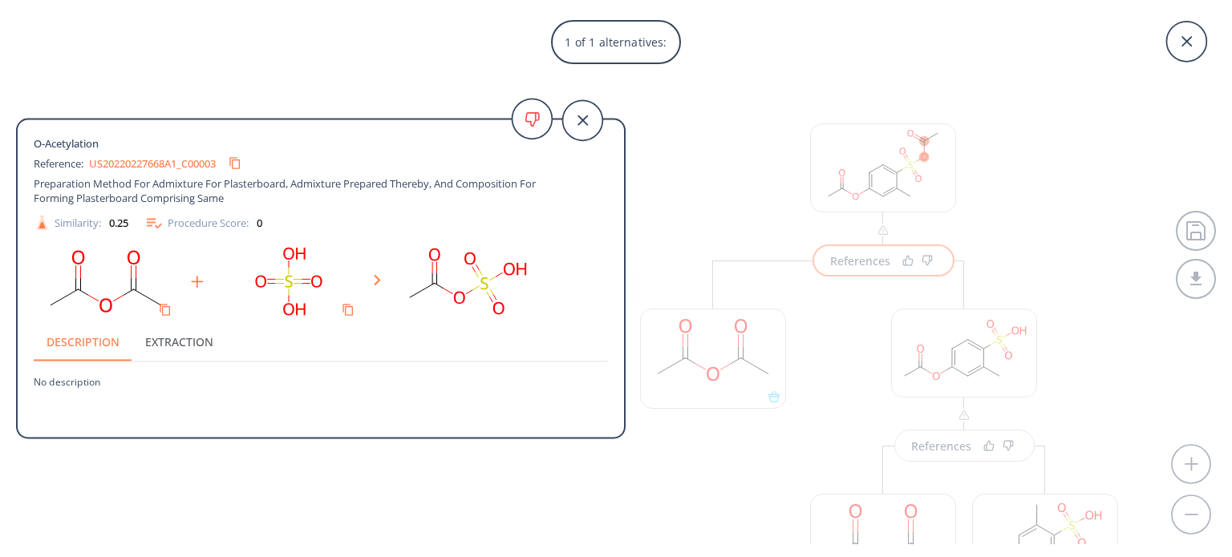
click at [937, 447] on div "1 of 1 alternatives: O-Acetylation Reference: US20220227668A1_C00003 Preparatio…" at bounding box center [616, 278] width 1232 height 557
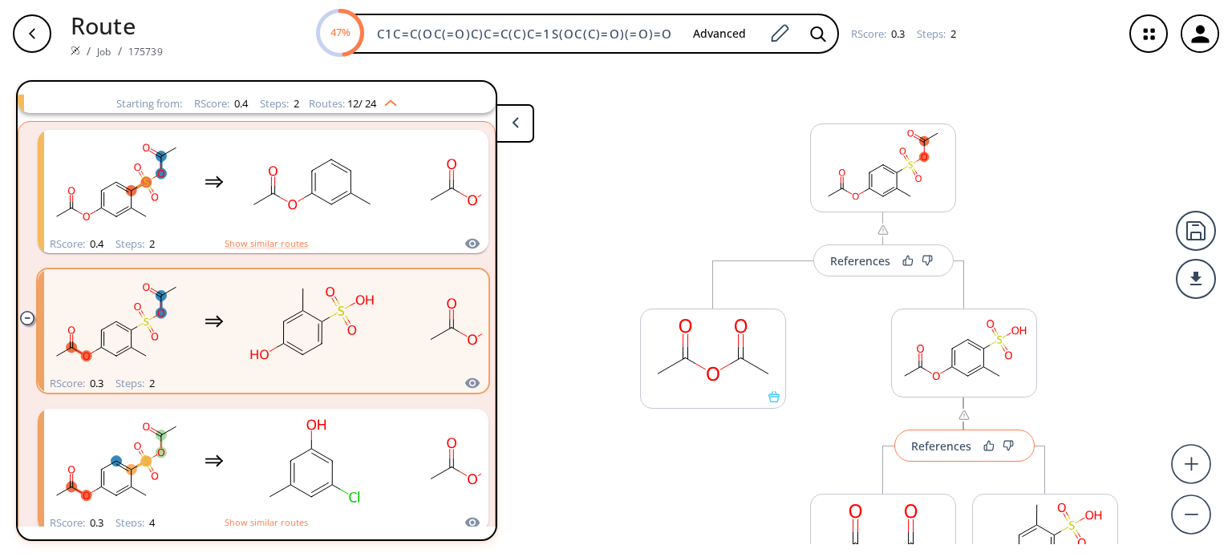
click at [937, 447] on div "References" at bounding box center [941, 446] width 60 height 10
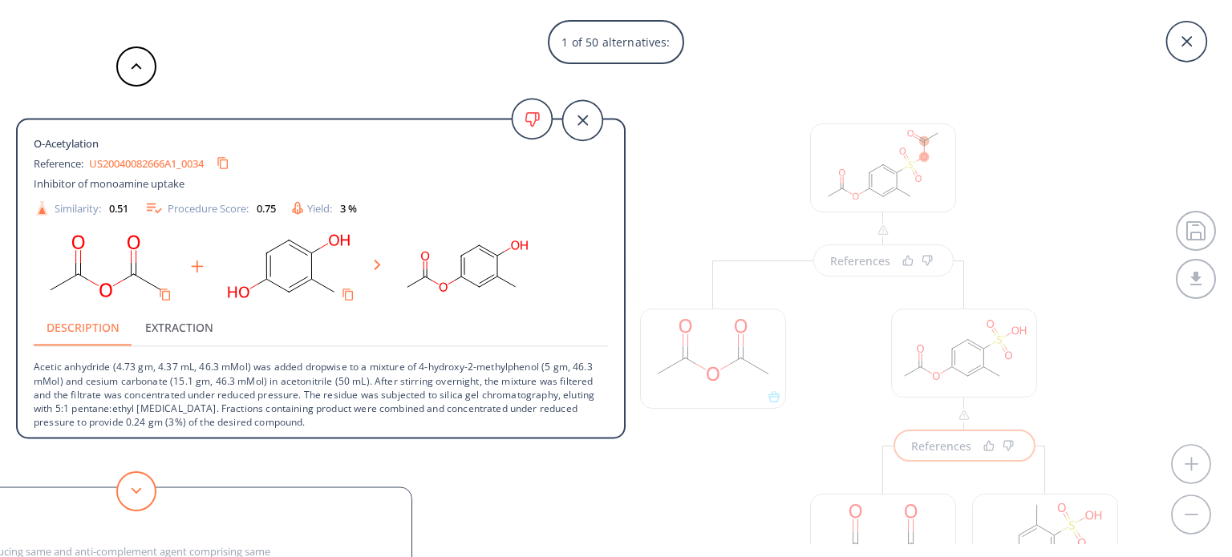
click at [132, 489] on polygon at bounding box center [137, 491] width 10 height 6
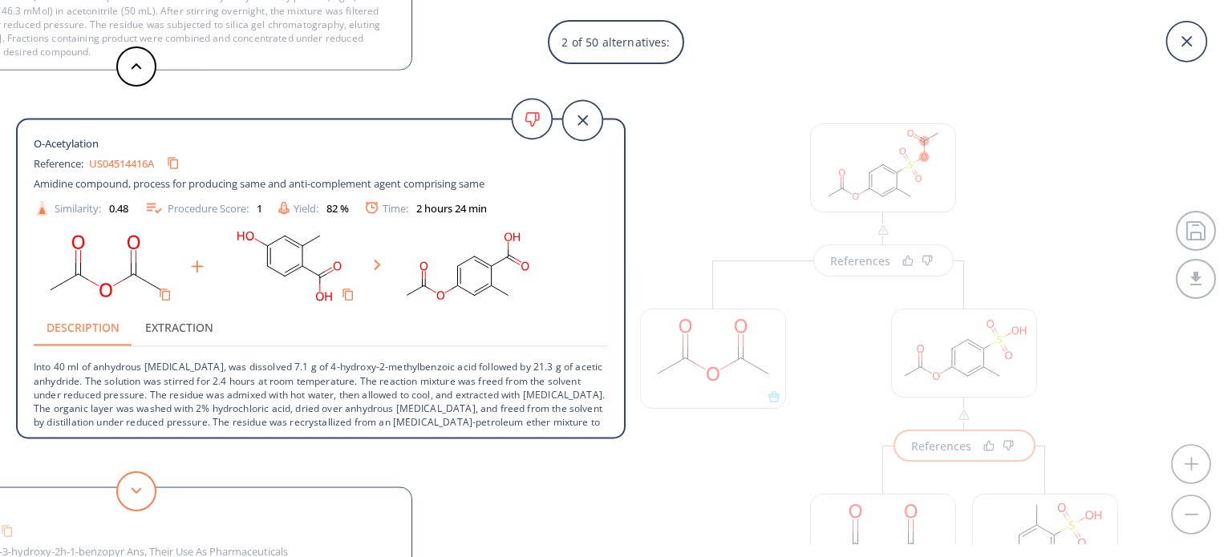
click at [147, 493] on button at bounding box center [136, 492] width 40 height 40
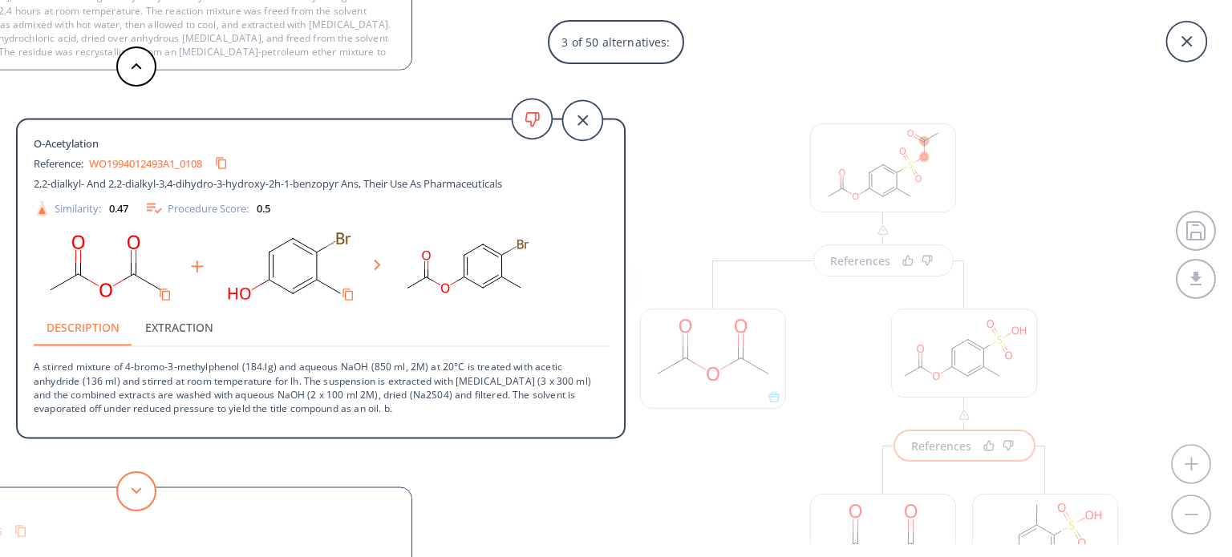
click at [132, 491] on icon at bounding box center [136, 491] width 11 height 7
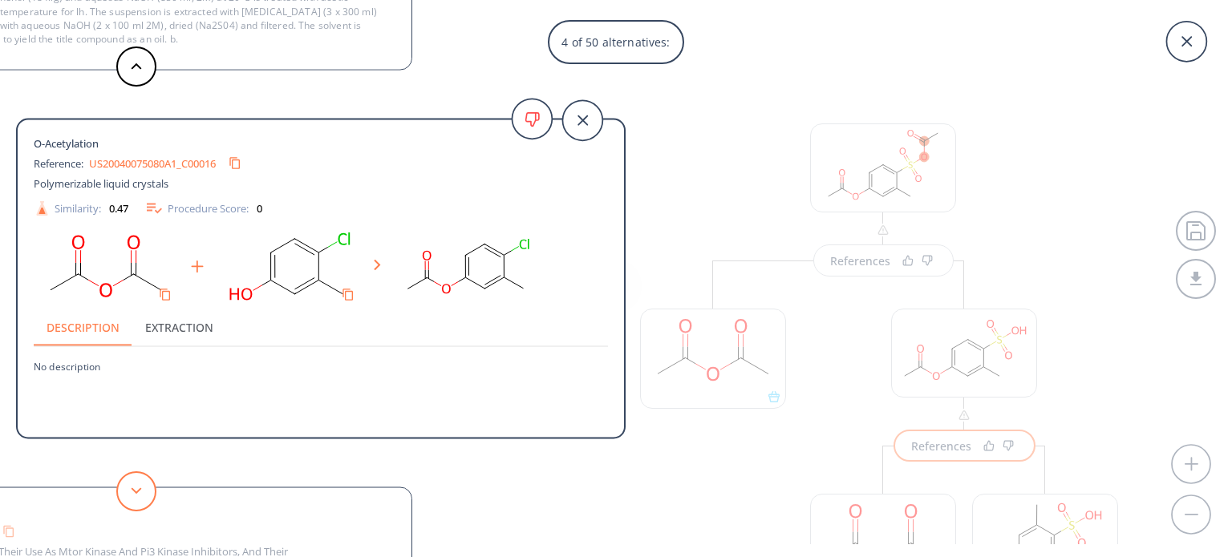
click at [132, 491] on icon at bounding box center [136, 491] width 11 height 7
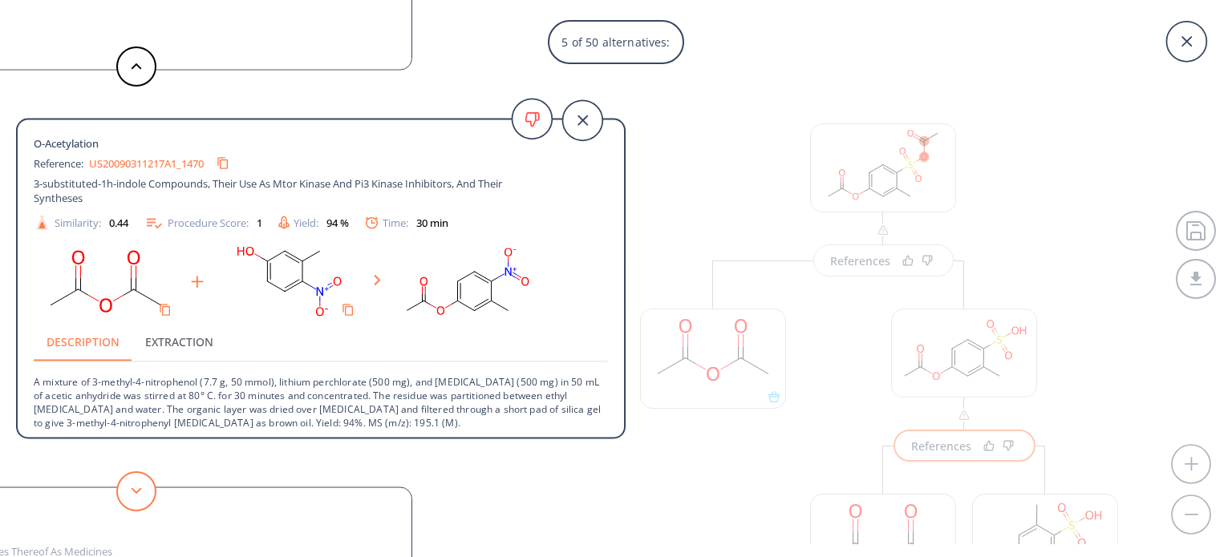
click at [132, 491] on icon at bounding box center [136, 491] width 11 height 7
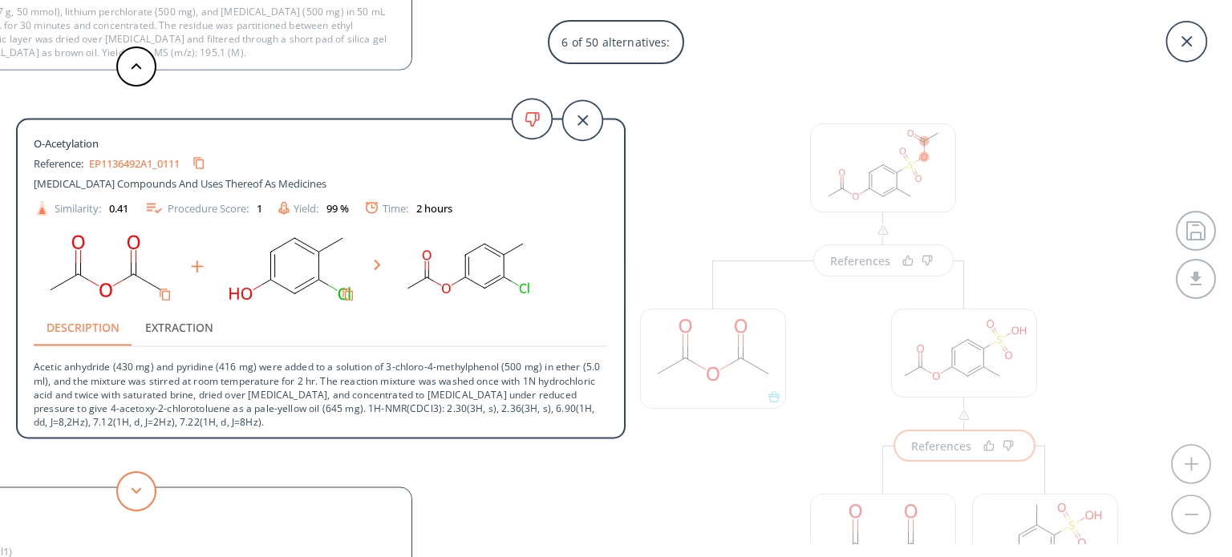
click at [141, 493] on icon at bounding box center [136, 491] width 11 height 7
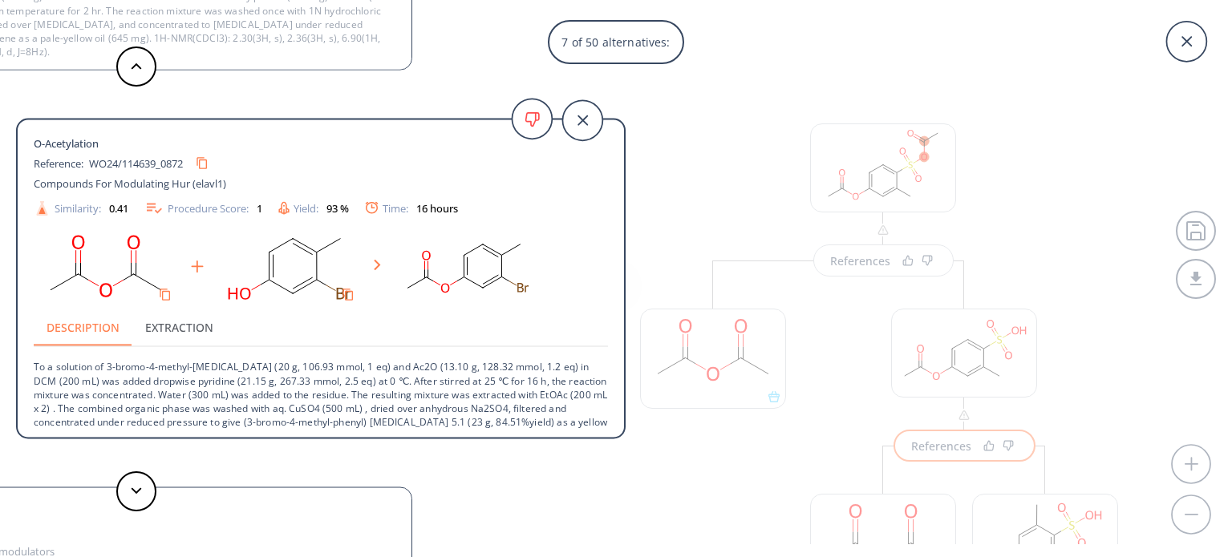
scroll to position [29, 0]
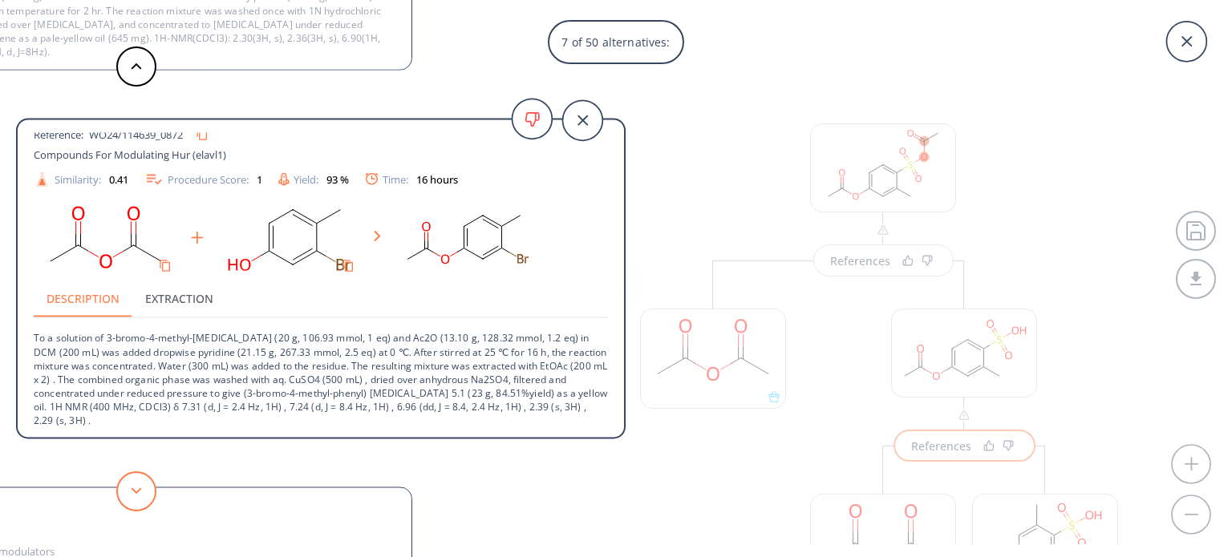
click at [138, 500] on button at bounding box center [136, 492] width 40 height 40
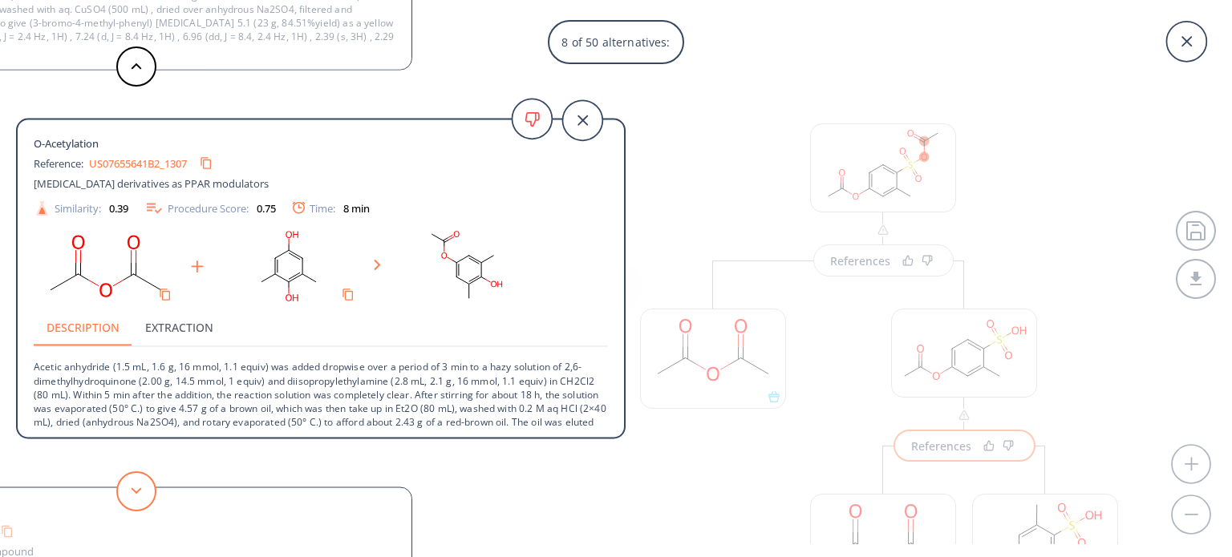
click at [131, 492] on icon at bounding box center [136, 491] width 11 height 7
